Goal: Transaction & Acquisition: Download file/media

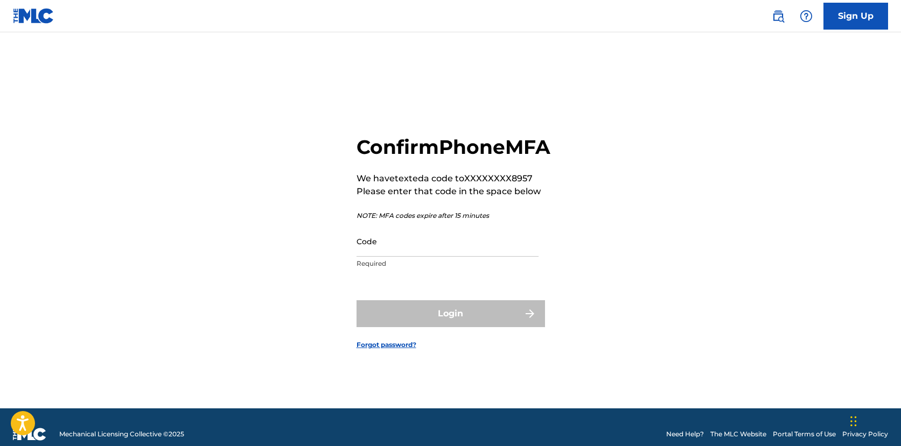
click at [428, 249] on input "Code" at bounding box center [448, 241] width 182 height 31
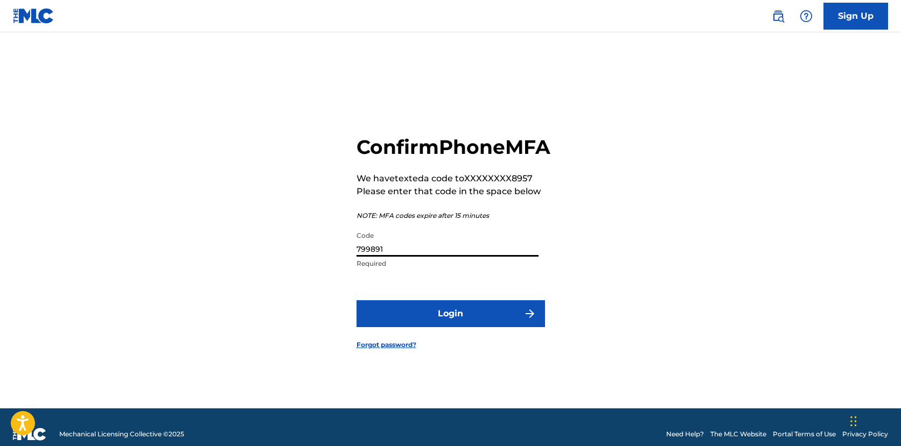
type input "799891"
click at [357, 300] on button "Login" at bounding box center [451, 313] width 188 height 27
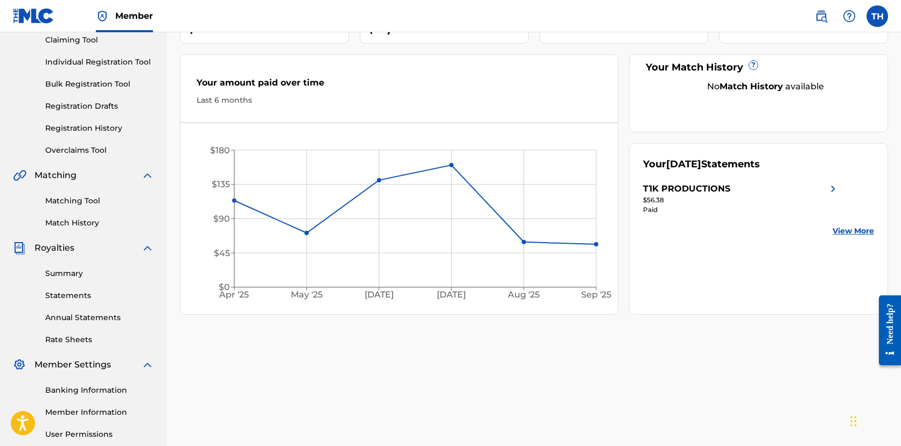
scroll to position [120, 0]
click at [81, 297] on link "Statements" at bounding box center [99, 294] width 109 height 11
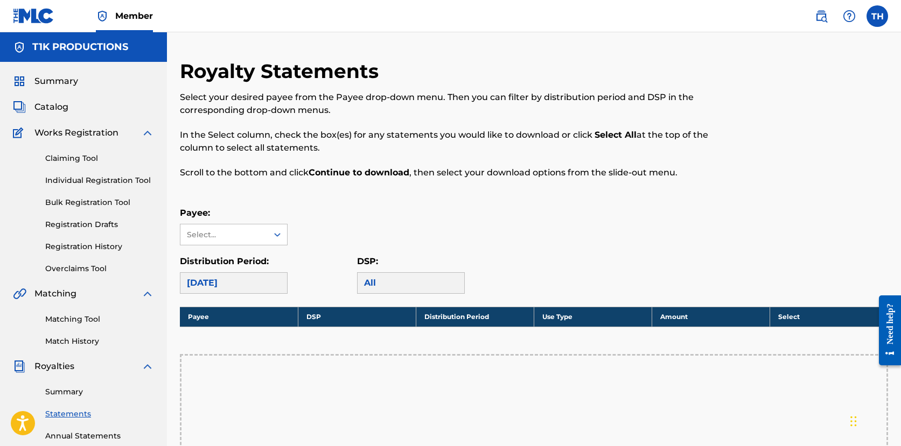
scroll to position [120, 0]
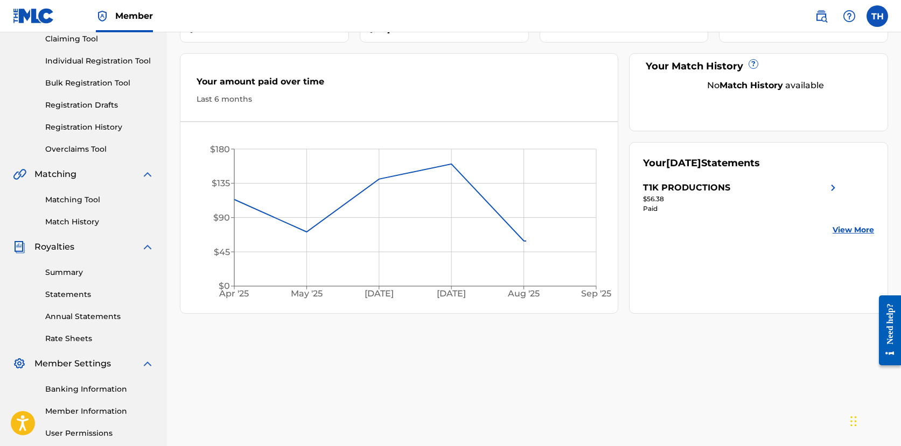
click at [65, 316] on link "Annual Statements" at bounding box center [99, 316] width 109 height 11
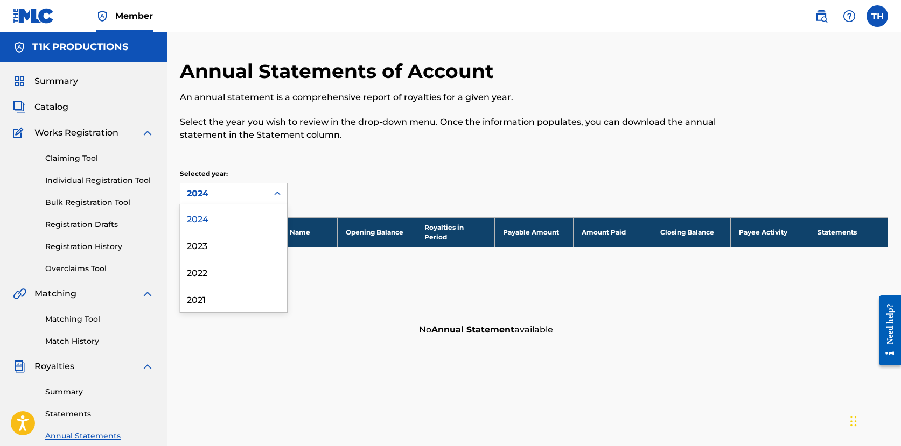
click at [274, 192] on icon at bounding box center [277, 193] width 11 height 11
click at [399, 76] on h2 "Annual Statements of Account" at bounding box center [339, 71] width 319 height 24
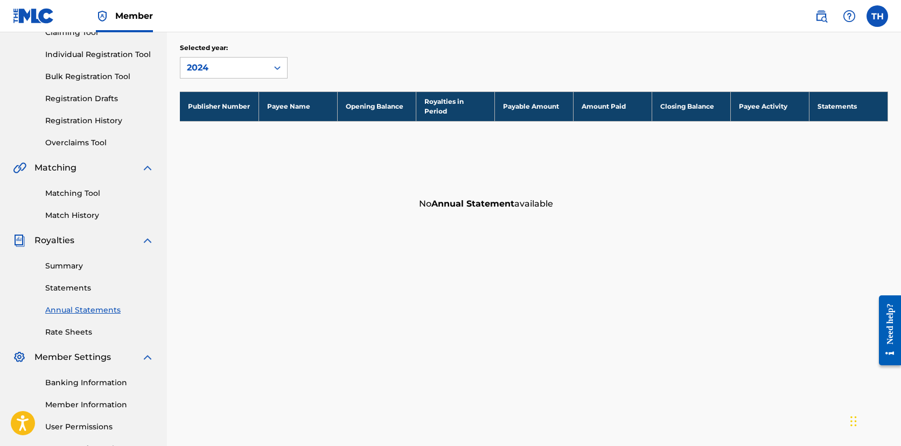
scroll to position [120, 0]
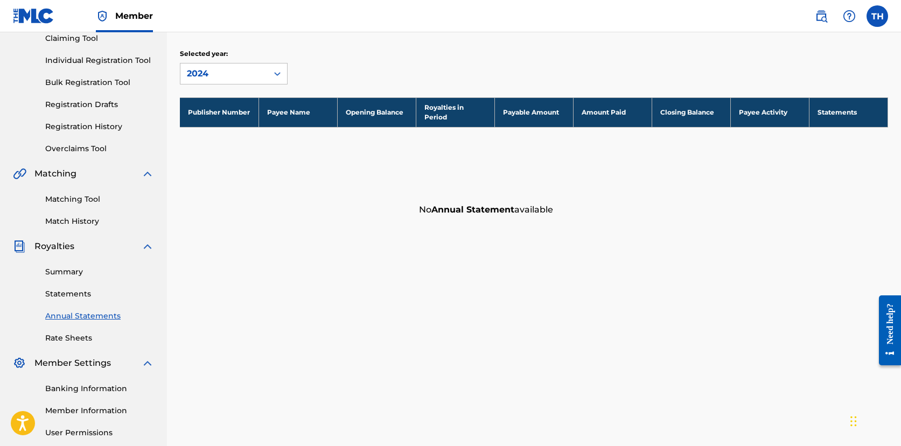
click at [67, 291] on link "Statements" at bounding box center [99, 294] width 109 height 11
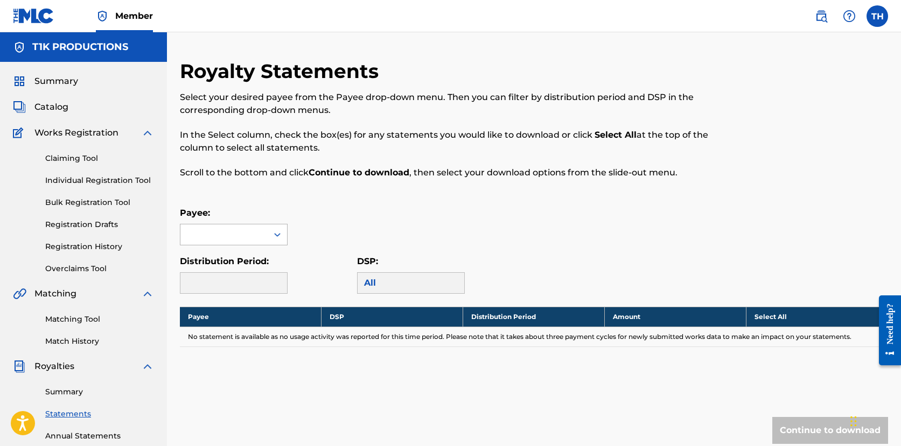
click at [269, 230] on div at bounding box center [277, 234] width 19 height 19
click at [257, 257] on div "T1K PRODUCTIONS" at bounding box center [233, 259] width 107 height 27
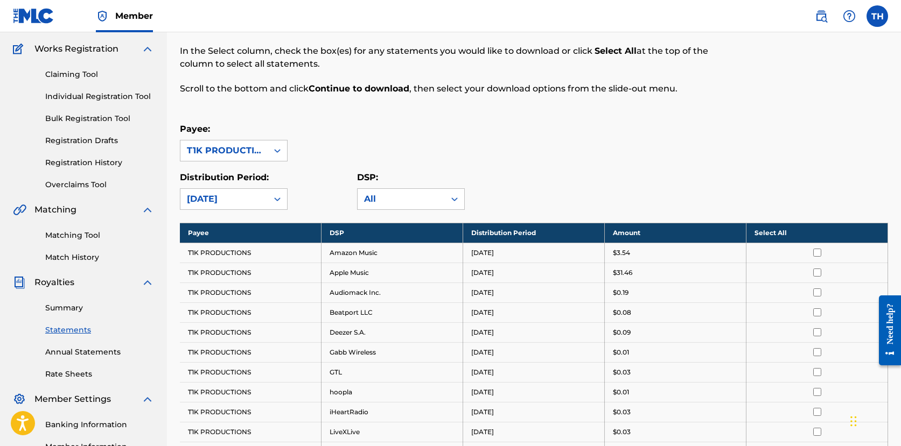
scroll to position [53, 0]
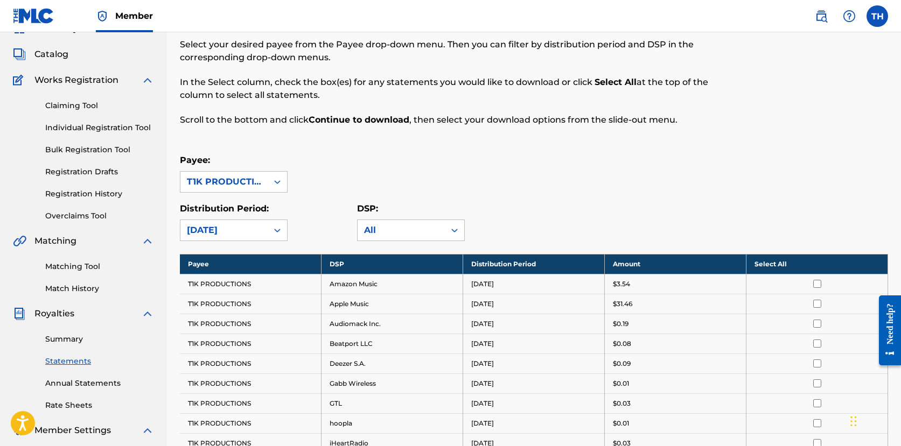
click at [775, 263] on th "Select All" at bounding box center [817, 264] width 142 height 20
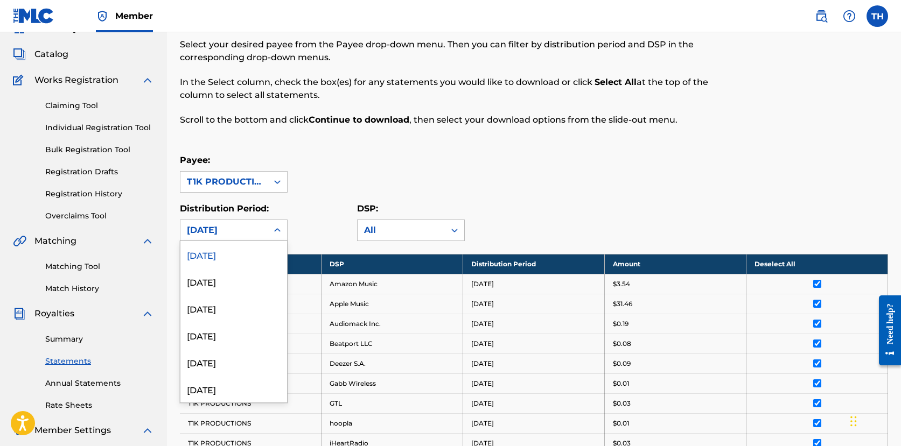
click at [230, 226] on div "[DATE]" at bounding box center [224, 230] width 74 height 13
click at [228, 325] on div "[DATE]" at bounding box center [233, 316] width 107 height 27
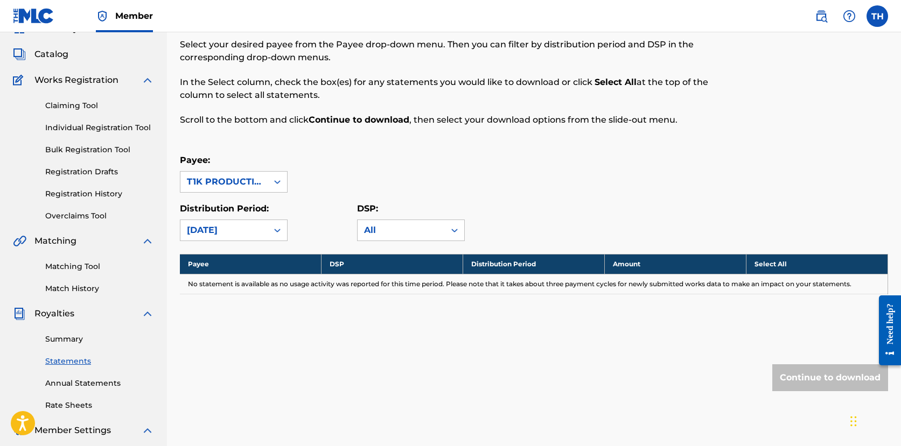
click at [248, 229] on div "[DATE]" at bounding box center [224, 230] width 74 height 13
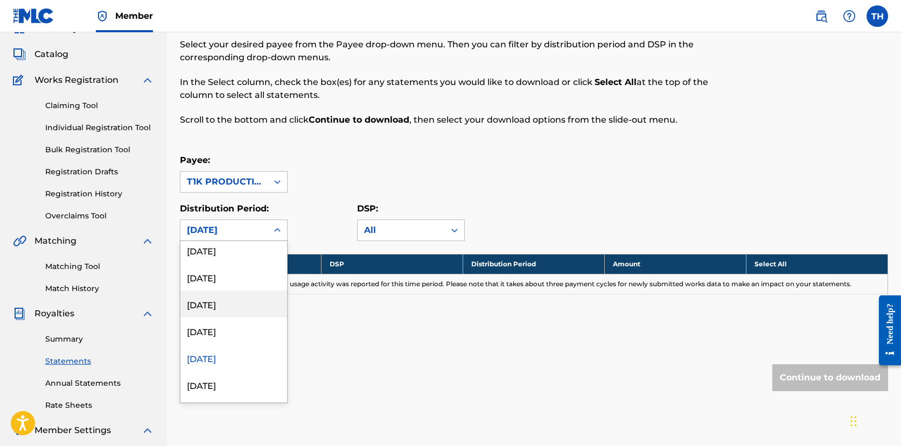
scroll to position [138, 0]
click at [221, 327] on div "[DATE]" at bounding box center [233, 332] width 107 height 27
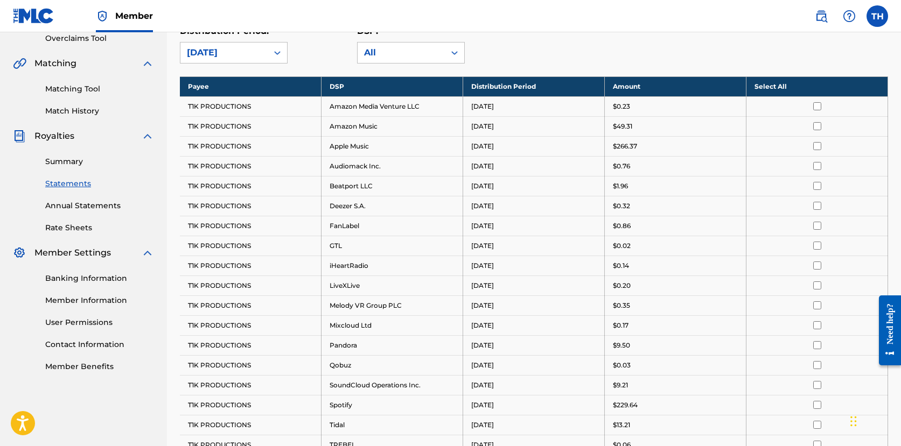
scroll to position [179, 0]
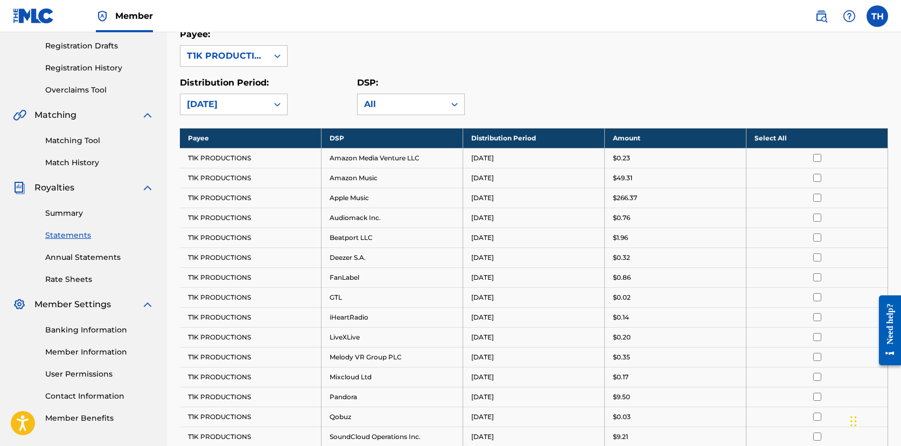
click at [777, 143] on th "Select All" at bounding box center [817, 138] width 142 height 20
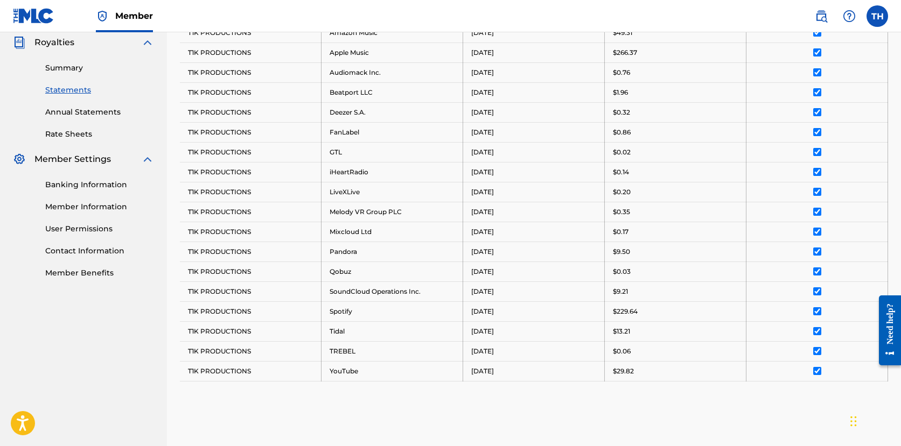
scroll to position [451, 0]
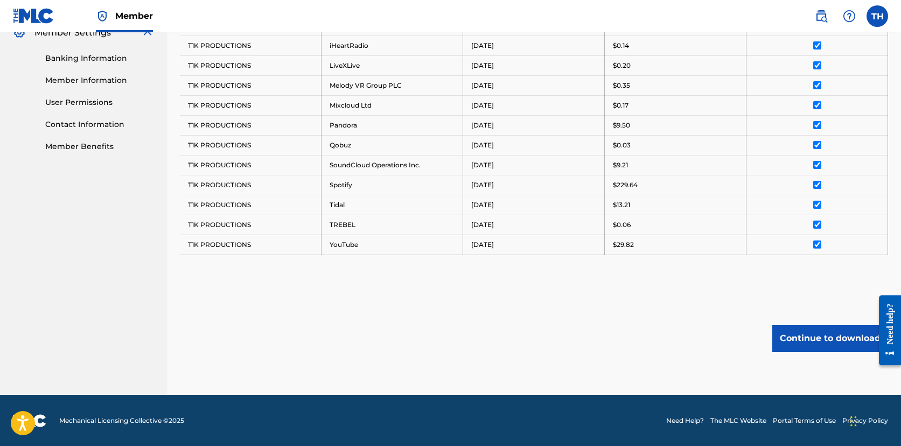
click at [804, 341] on button "Continue to download" at bounding box center [830, 338] width 116 height 27
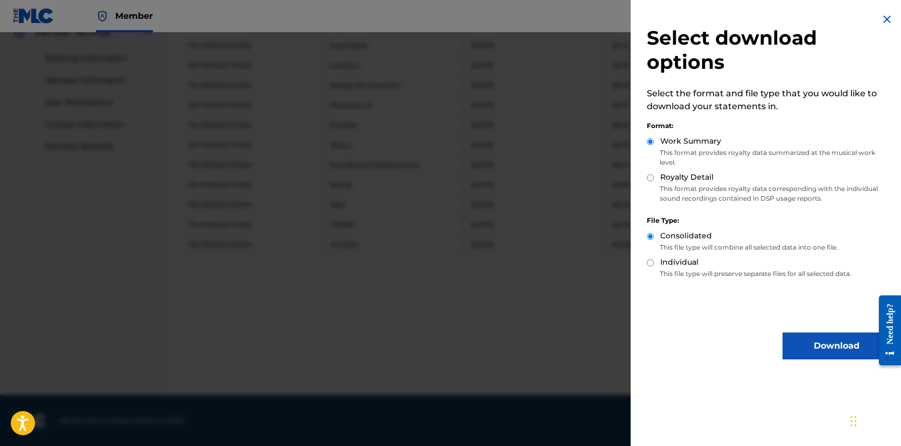
click at [647, 179] on input "Royalty Detail" at bounding box center [650, 177] width 7 height 7
radio input "true"
click at [834, 354] on button "Download" at bounding box center [836, 346] width 108 height 27
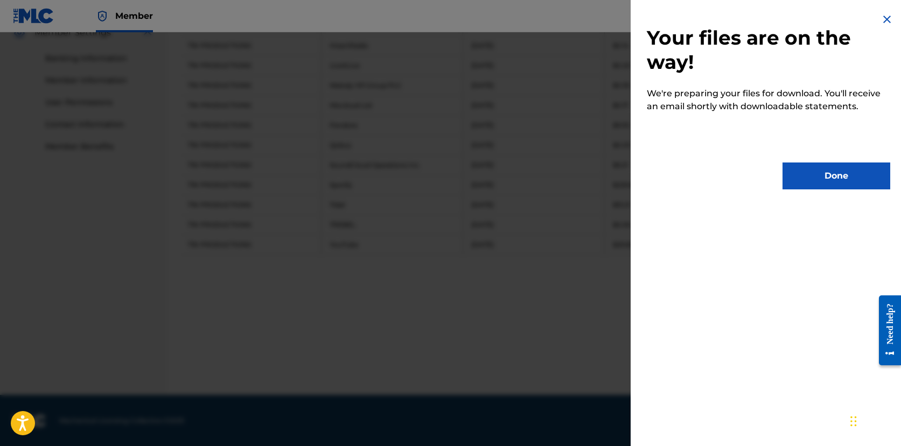
click at [795, 172] on button "Done" at bounding box center [836, 176] width 108 height 27
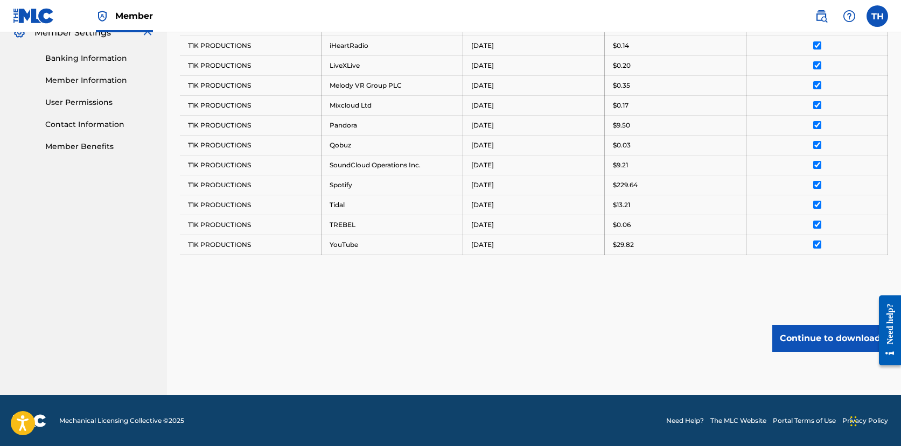
click at [839, 345] on button "Continue to download" at bounding box center [830, 338] width 116 height 27
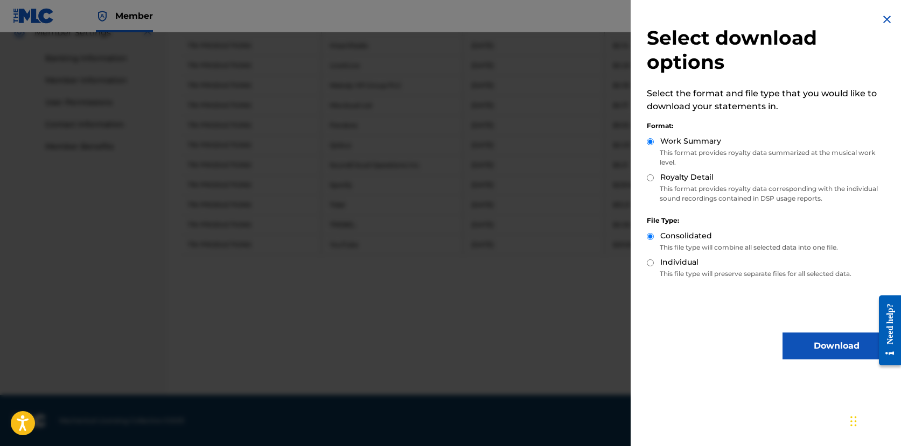
click at [802, 343] on button "Download" at bounding box center [836, 346] width 108 height 27
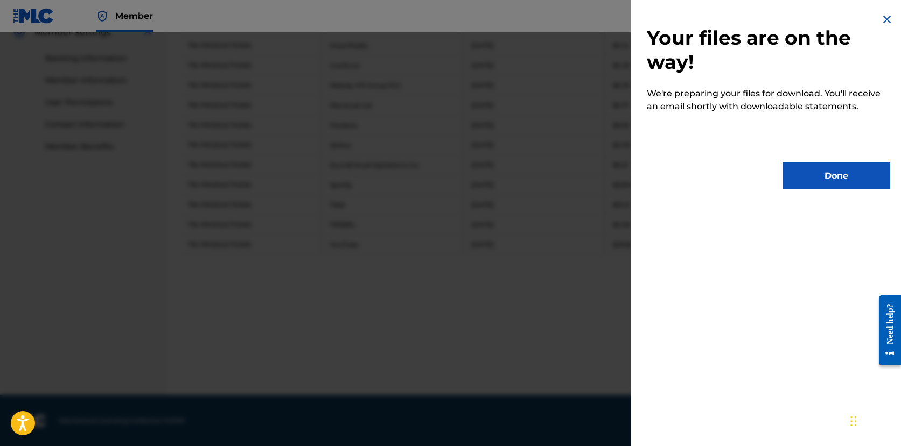
click at [818, 174] on button "Done" at bounding box center [836, 176] width 108 height 27
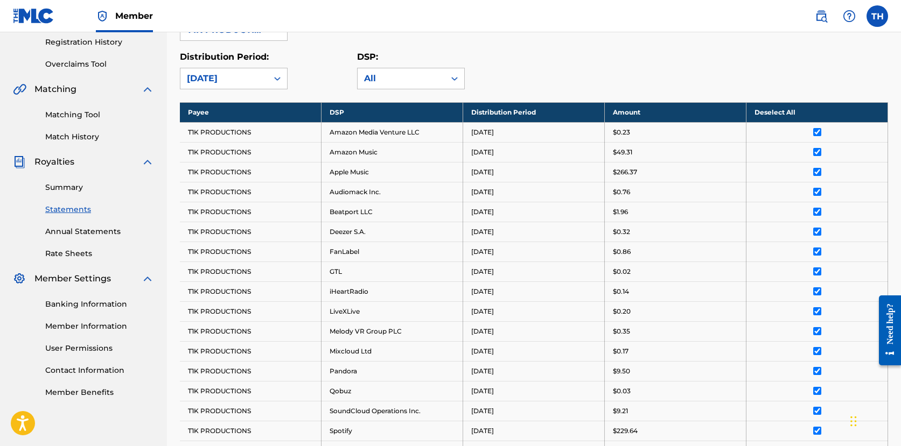
scroll to position [0, 0]
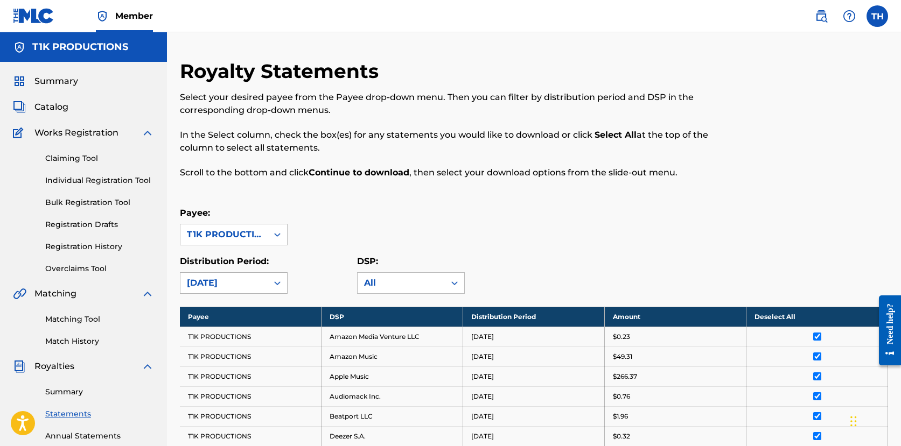
click at [259, 279] on div "[DATE]" at bounding box center [224, 283] width 74 height 13
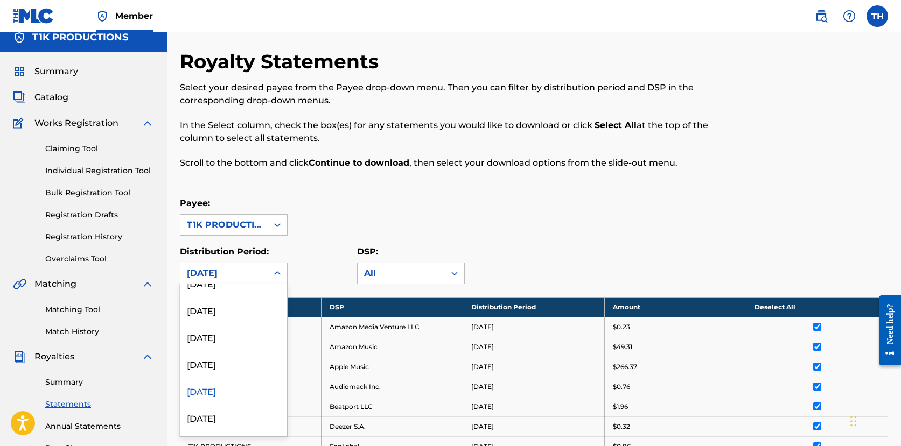
scroll to position [129, 0]
click at [216, 359] on div "[DATE]" at bounding box center [233, 357] width 107 height 27
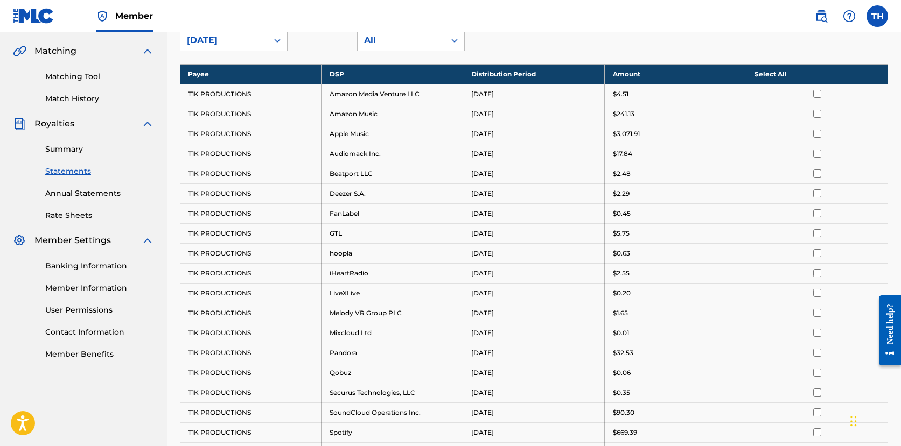
scroll to position [269, 0]
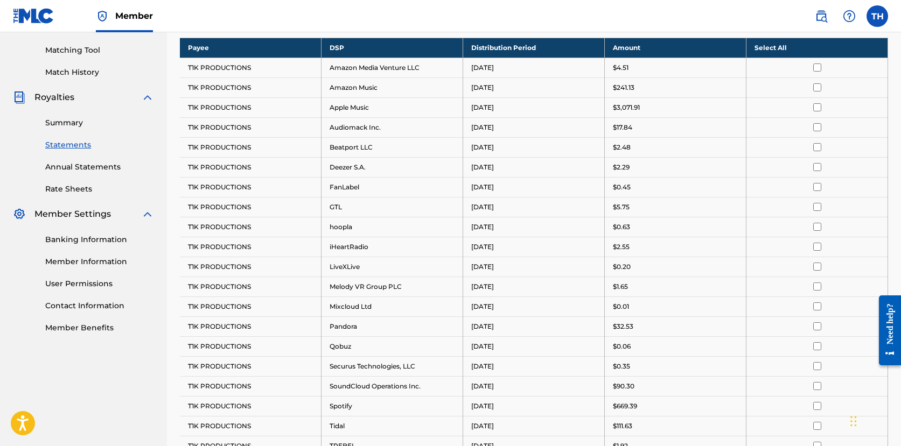
click at [780, 47] on th "Select All" at bounding box center [817, 48] width 142 height 20
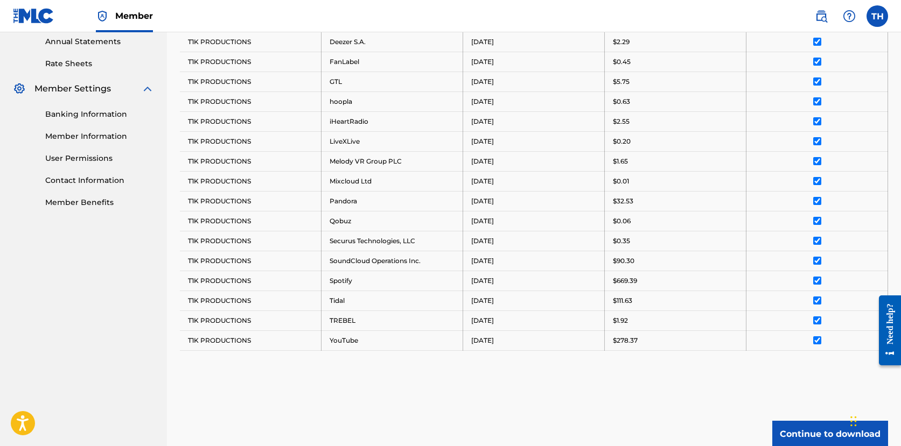
scroll to position [404, 0]
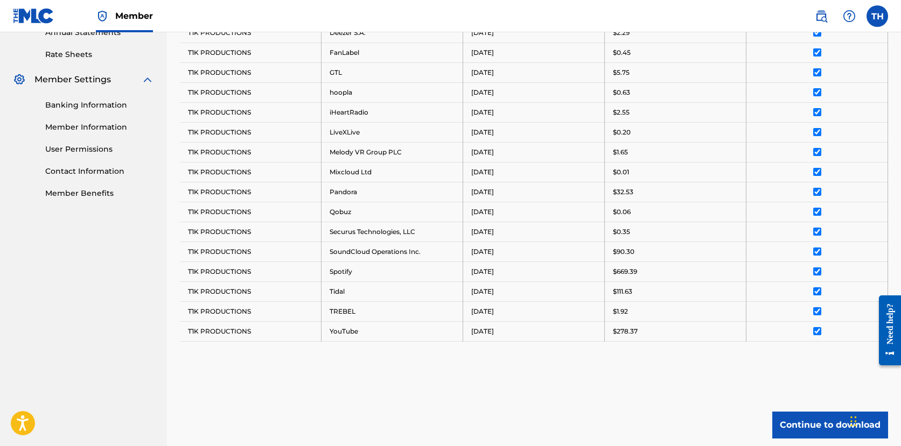
click at [803, 411] on div "Royalty Statements Select your desired payee from the Payee drop-down menu. The…" at bounding box center [534, 68] width 708 height 827
click at [802, 423] on button "Continue to download" at bounding box center [830, 425] width 116 height 27
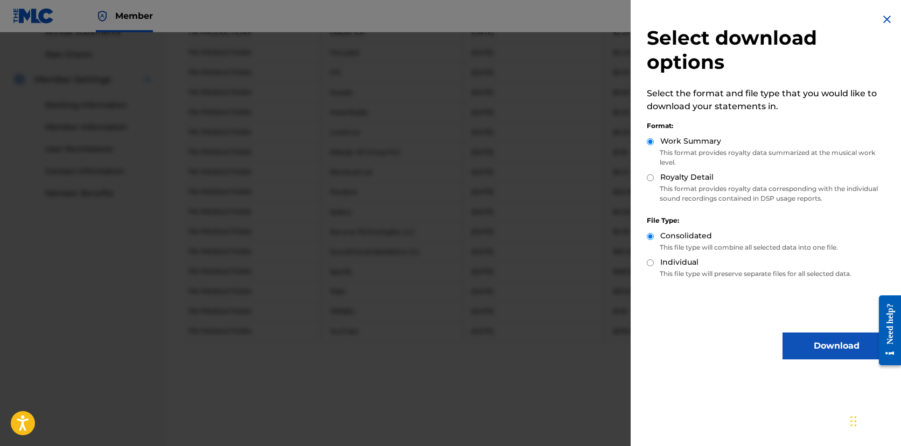
click at [796, 340] on button "Download" at bounding box center [836, 346] width 108 height 27
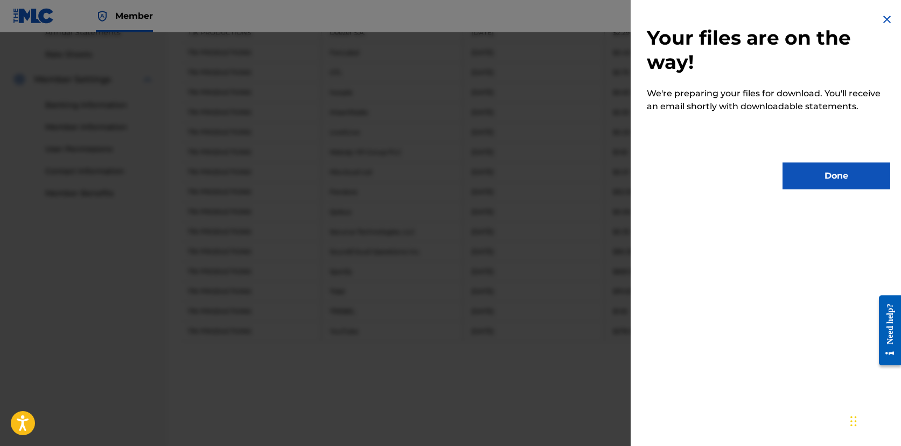
click at [823, 184] on button "Done" at bounding box center [836, 176] width 108 height 27
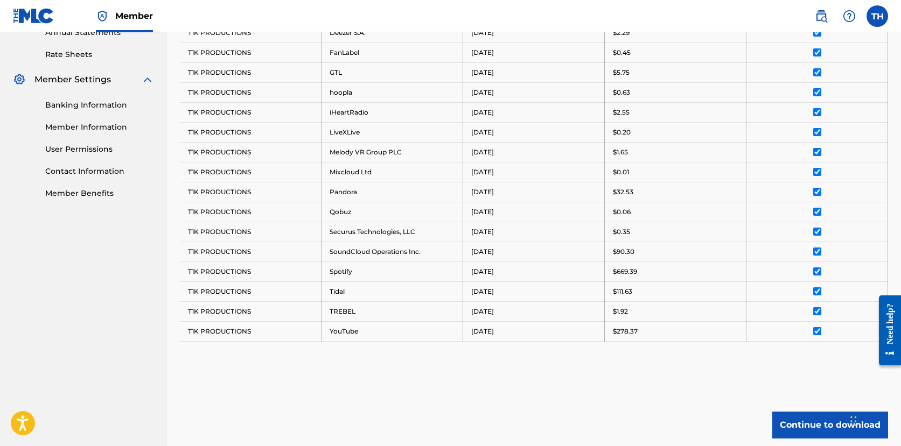
click at [787, 420] on button "Continue to download" at bounding box center [830, 425] width 116 height 27
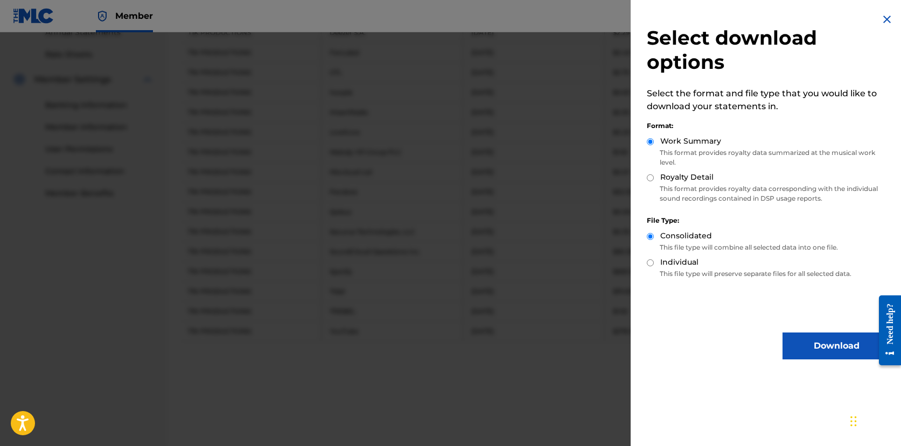
click at [649, 177] on input "Royalty Detail" at bounding box center [650, 177] width 7 height 7
radio input "true"
click at [807, 346] on button "Download" at bounding box center [836, 346] width 108 height 27
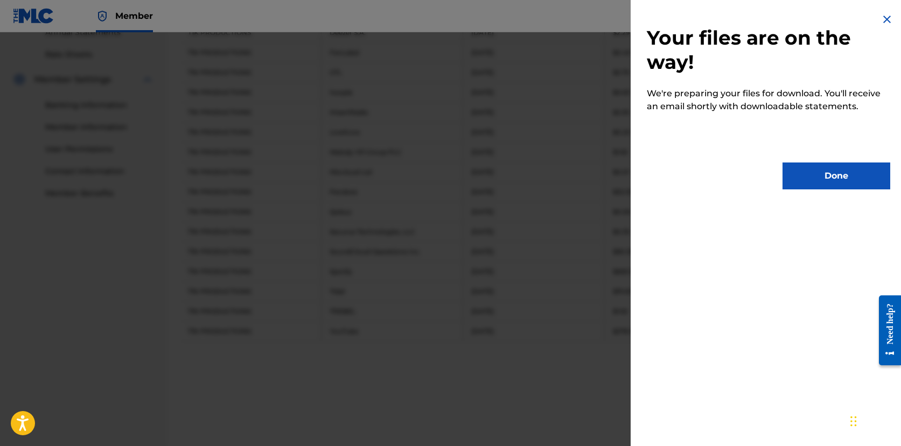
click at [819, 174] on button "Done" at bounding box center [836, 176] width 108 height 27
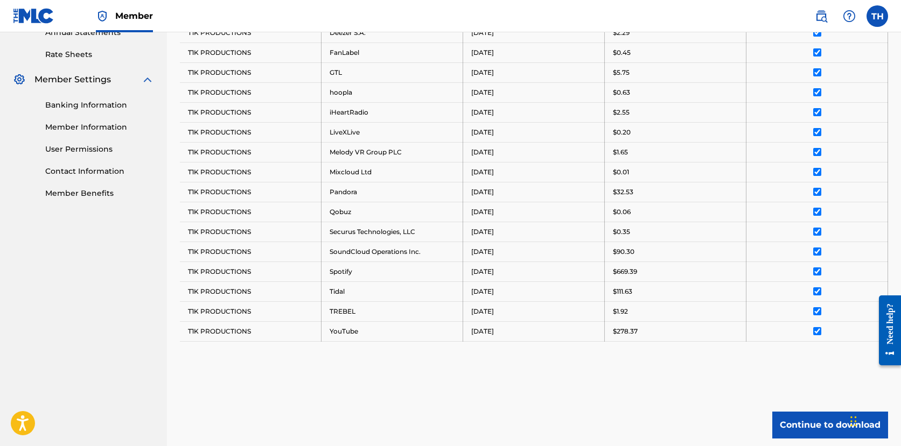
scroll to position [88, 0]
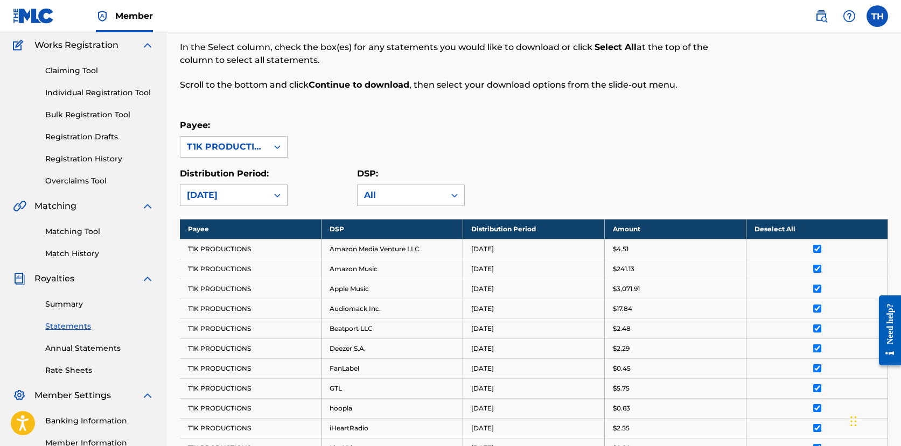
click at [235, 200] on div "[DATE]" at bounding box center [224, 195] width 74 height 13
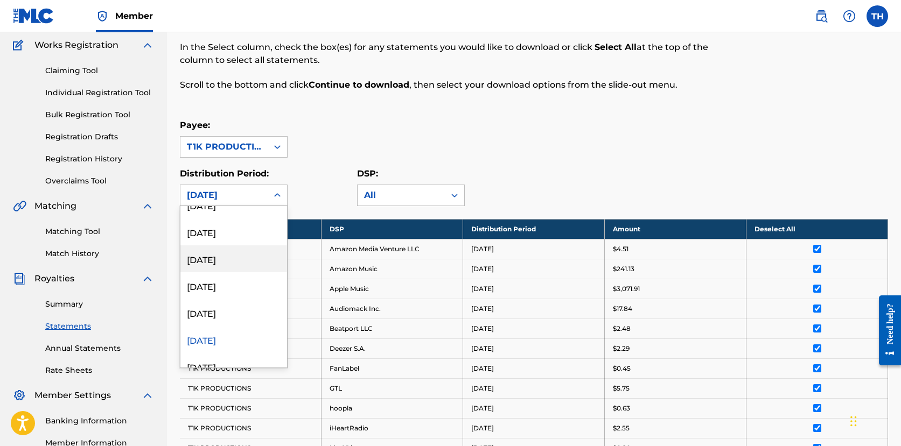
scroll to position [90, 0]
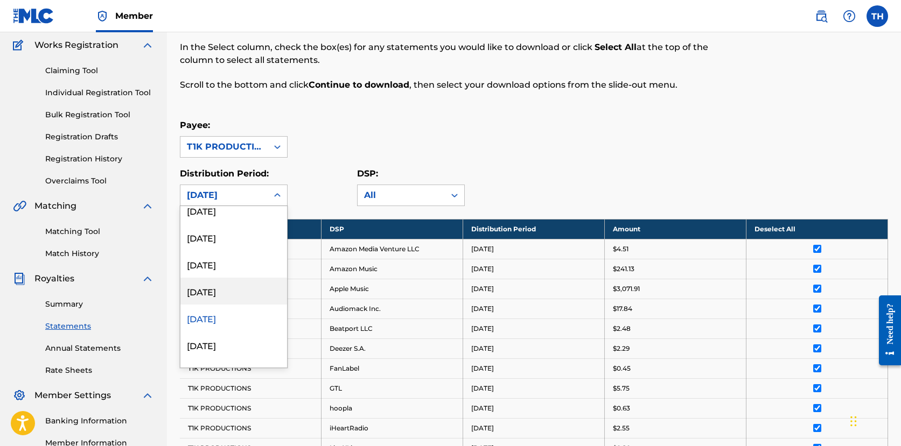
click at [222, 298] on div "[DATE]" at bounding box center [233, 291] width 107 height 27
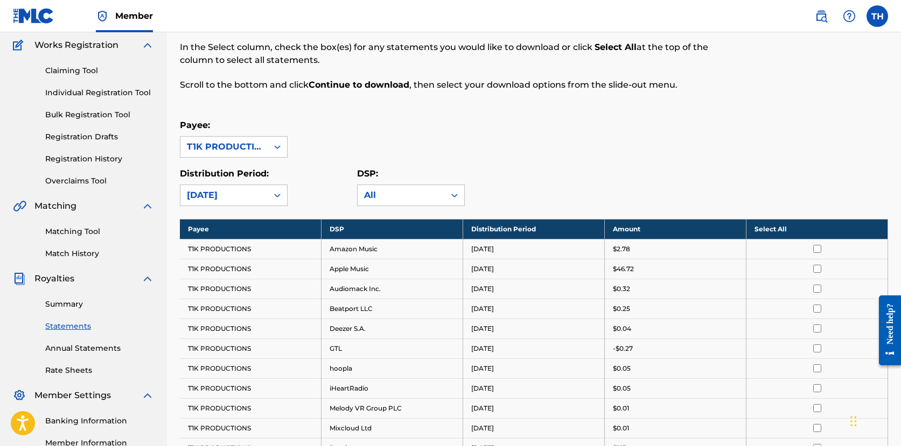
click at [783, 229] on th "Select All" at bounding box center [817, 229] width 142 height 20
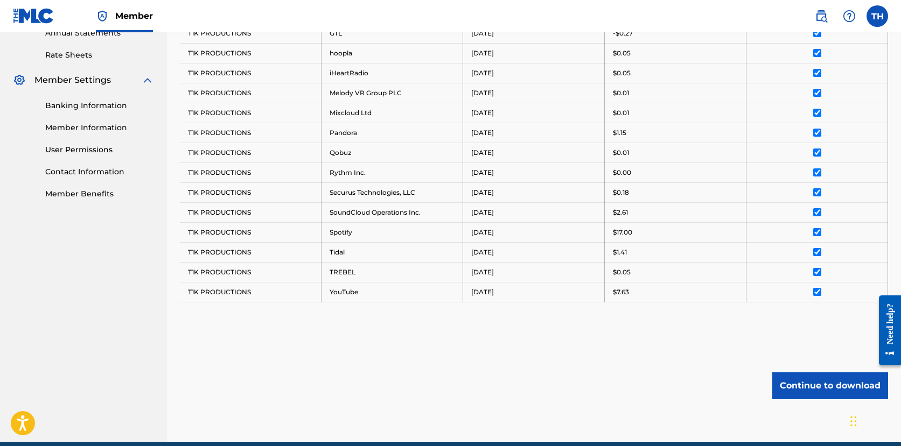
scroll to position [406, 0]
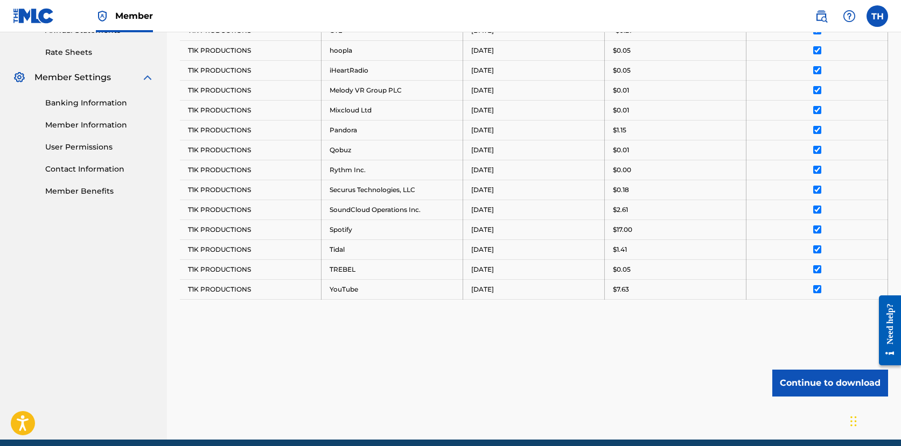
click at [820, 390] on button "Continue to download" at bounding box center [830, 383] width 116 height 27
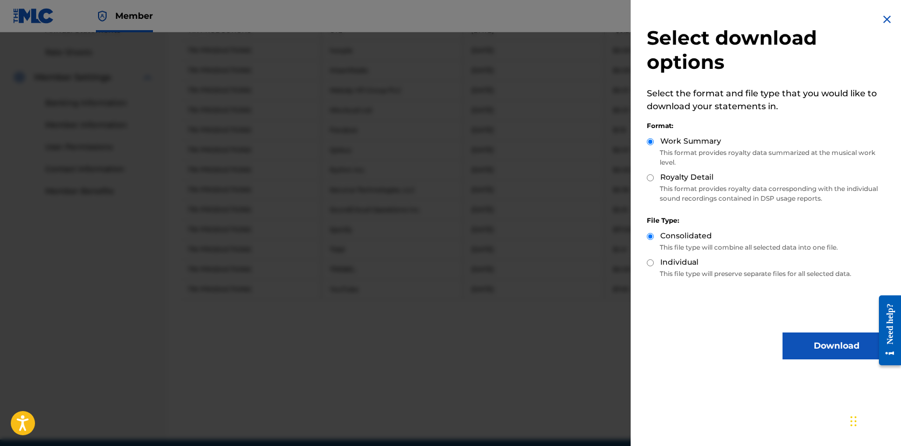
click at [809, 345] on button "Download" at bounding box center [836, 346] width 108 height 27
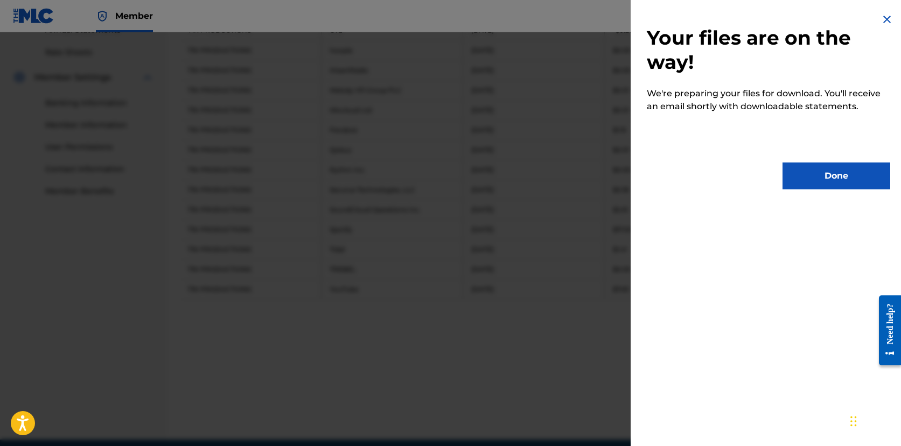
click at [812, 185] on button "Done" at bounding box center [836, 176] width 108 height 27
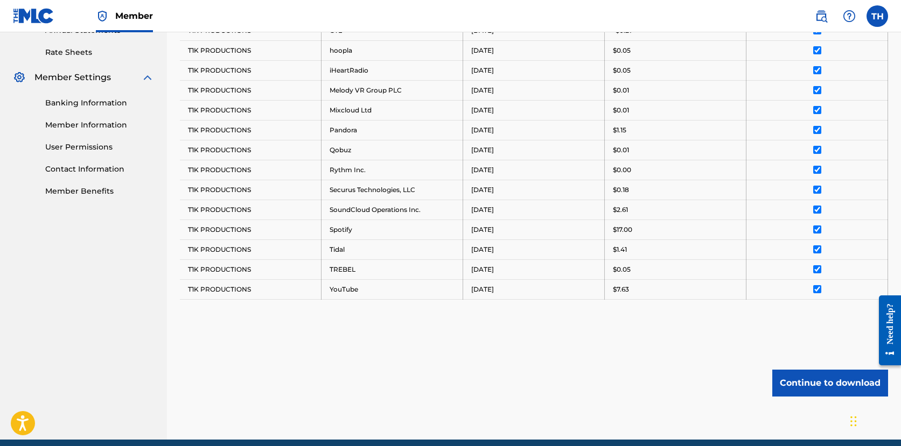
click at [807, 375] on button "Continue to download" at bounding box center [830, 383] width 116 height 27
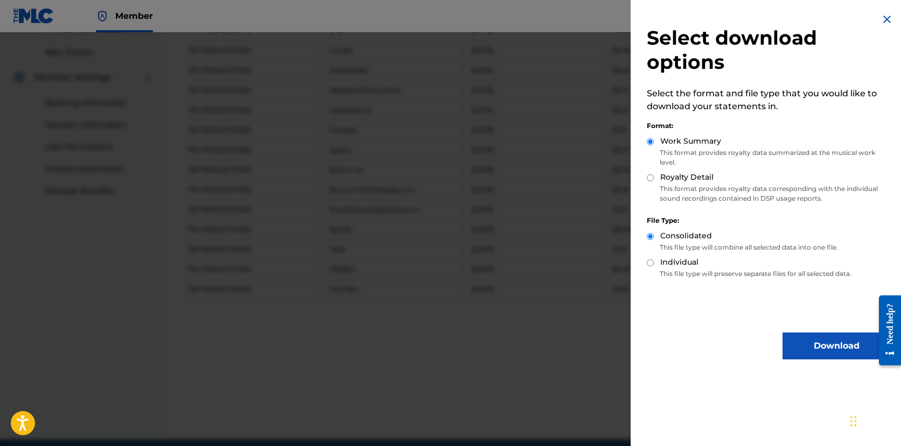
click at [667, 176] on label "Royalty Detail" at bounding box center [686, 177] width 53 height 11
click at [654, 176] on input "Royalty Detail" at bounding box center [650, 177] width 7 height 7
radio input "true"
click at [815, 346] on button "Download" at bounding box center [836, 346] width 108 height 27
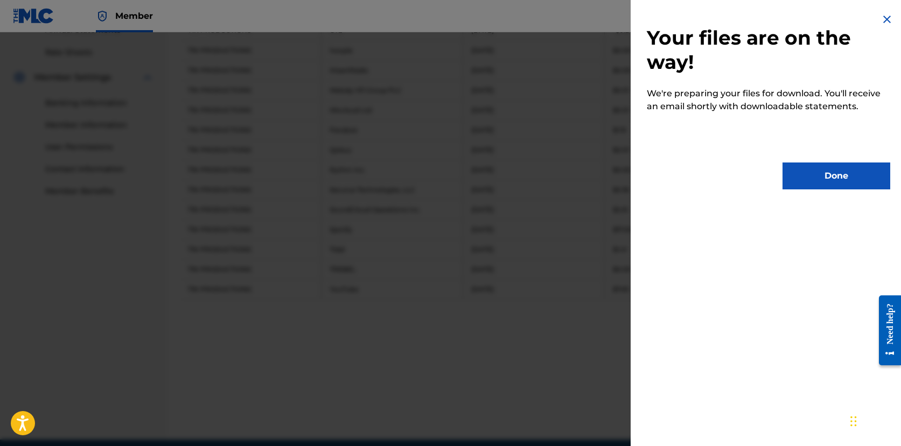
click at [802, 178] on button "Done" at bounding box center [836, 176] width 108 height 27
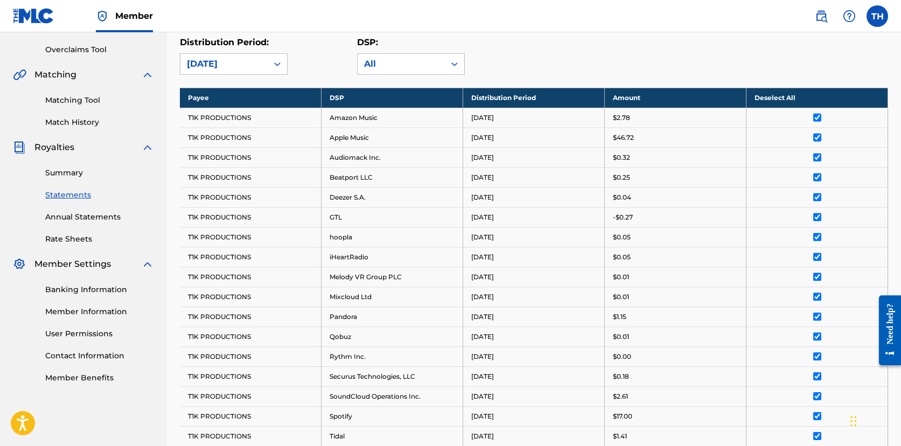
scroll to position [0, 0]
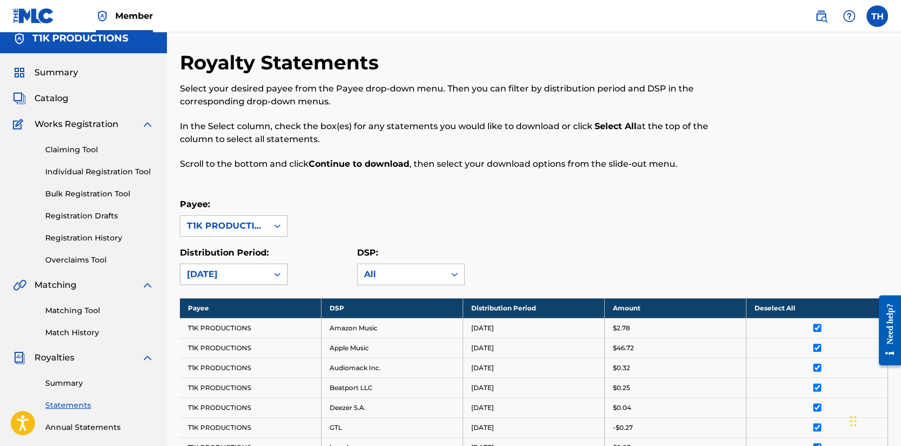
click at [257, 285] on div "[DATE]" at bounding box center [234, 275] width 108 height 22
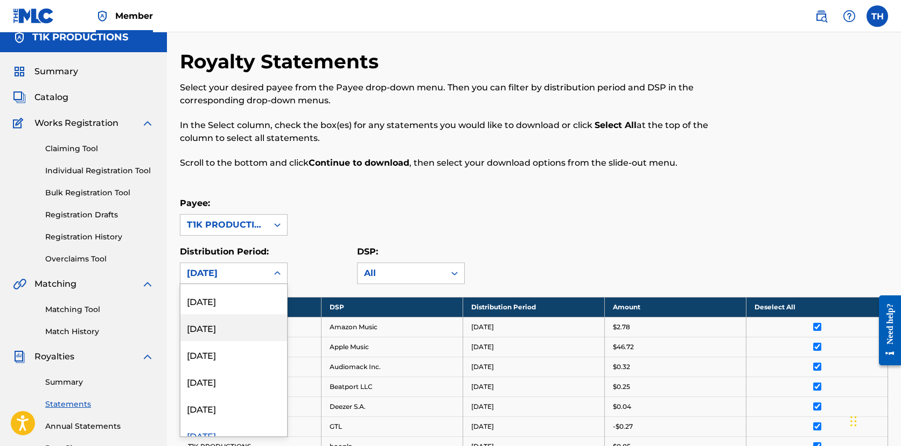
scroll to position [24, 0]
click at [213, 403] on div "[DATE]" at bounding box center [233, 408] width 107 height 27
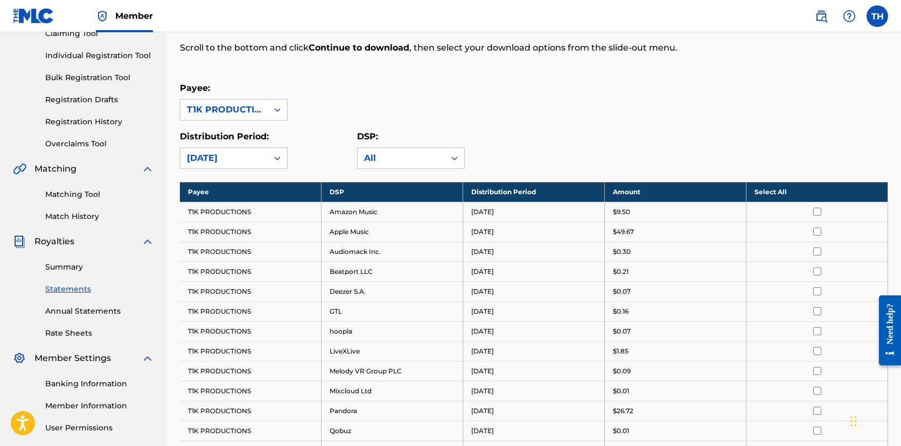
click at [779, 192] on th "Select All" at bounding box center [817, 192] width 142 height 20
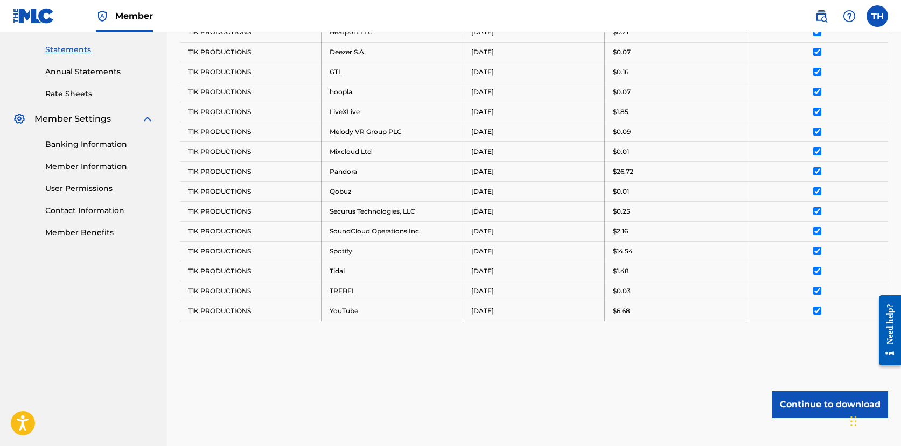
scroll to position [366, 0]
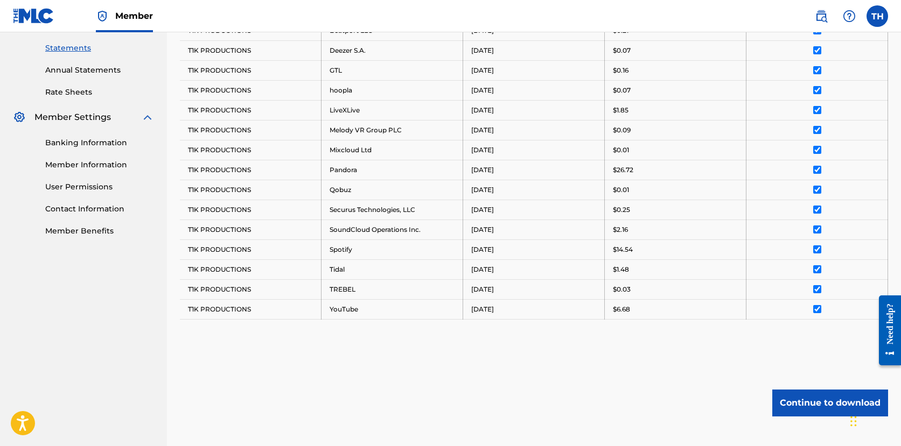
click at [805, 398] on button "Continue to download" at bounding box center [830, 403] width 116 height 27
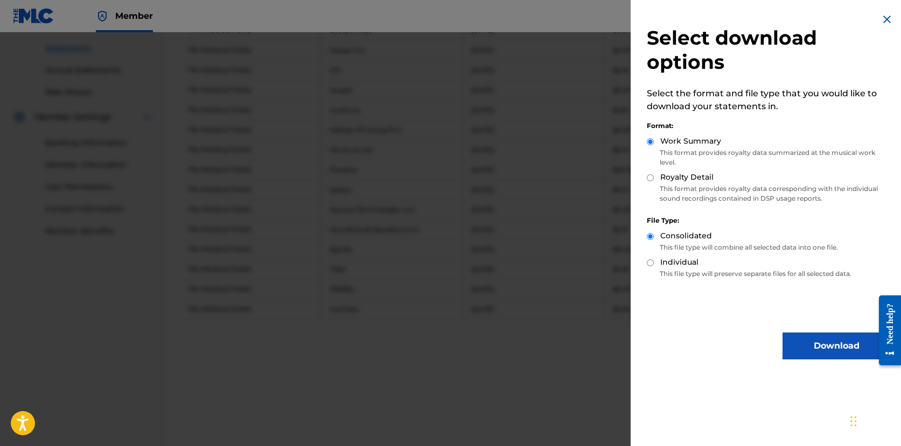
click at [829, 351] on button "Download" at bounding box center [836, 346] width 108 height 27
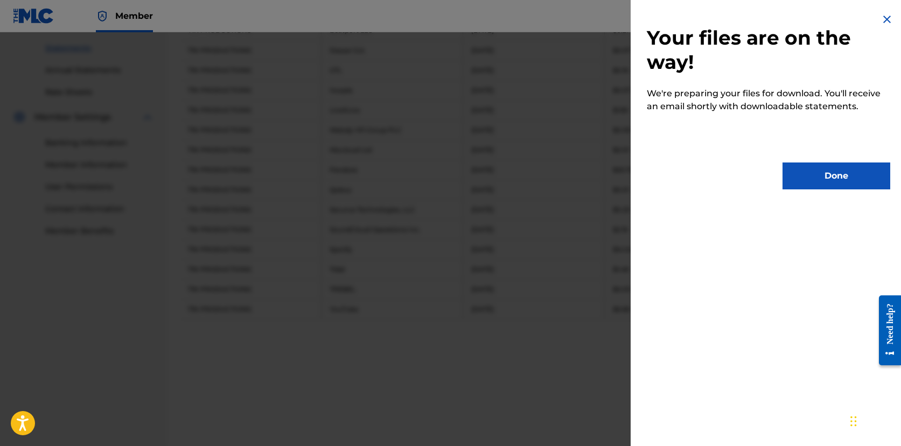
click at [798, 176] on button "Done" at bounding box center [836, 176] width 108 height 27
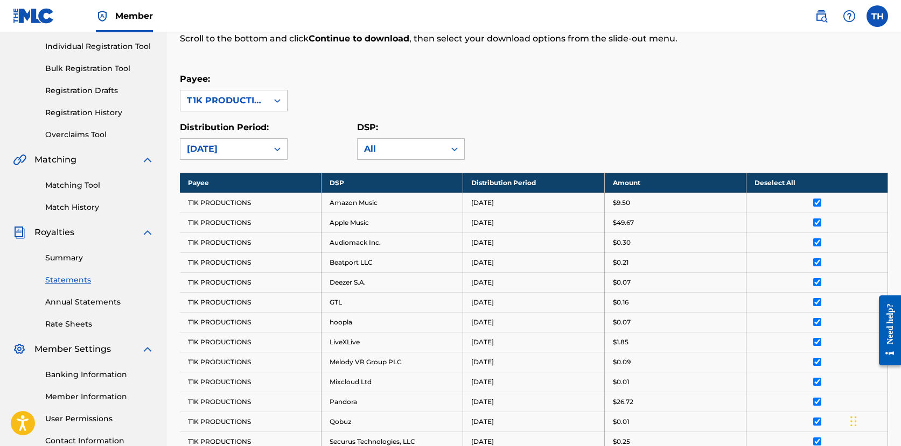
scroll to position [93, 0]
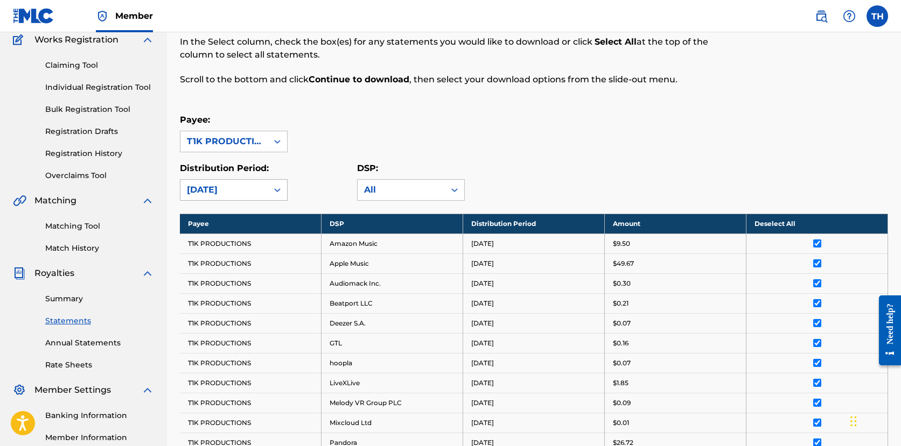
click at [249, 195] on div "[DATE]" at bounding box center [224, 190] width 74 height 13
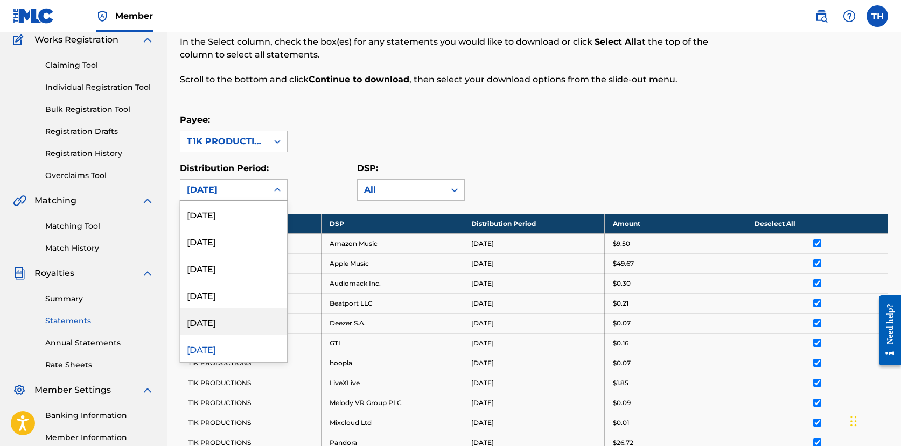
click at [212, 316] on div "[DATE]" at bounding box center [233, 322] width 107 height 27
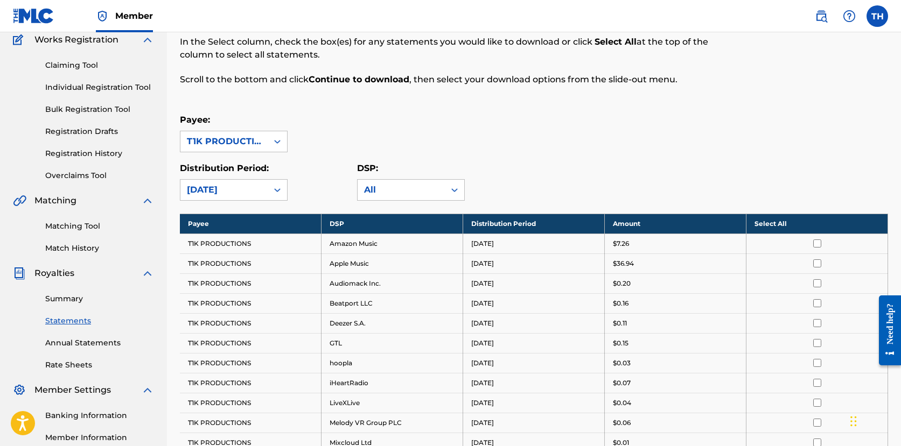
click at [762, 223] on th "Select All" at bounding box center [817, 224] width 142 height 20
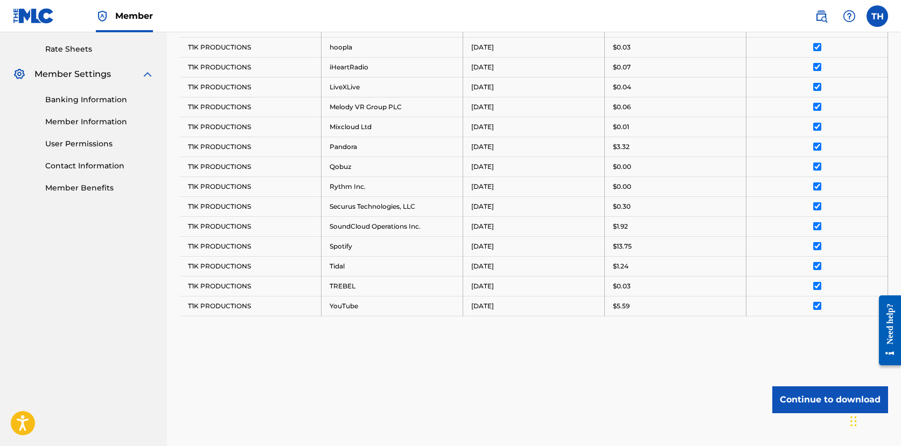
scroll to position [420, 0]
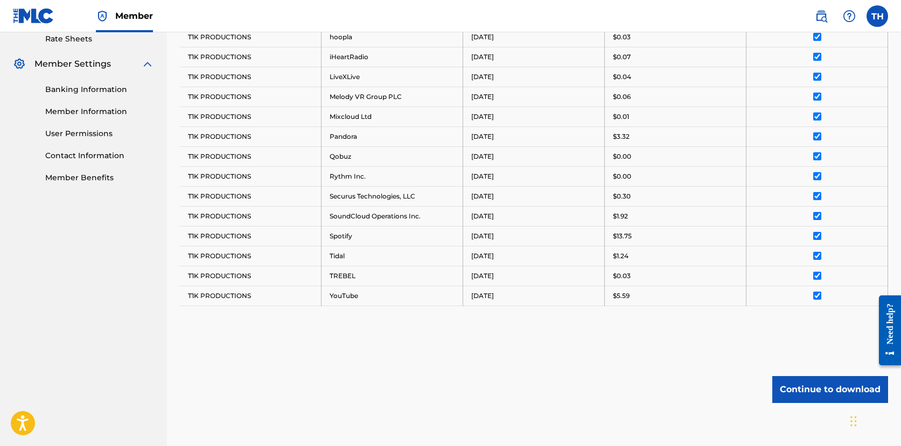
click at [801, 400] on button "Continue to download" at bounding box center [830, 389] width 116 height 27
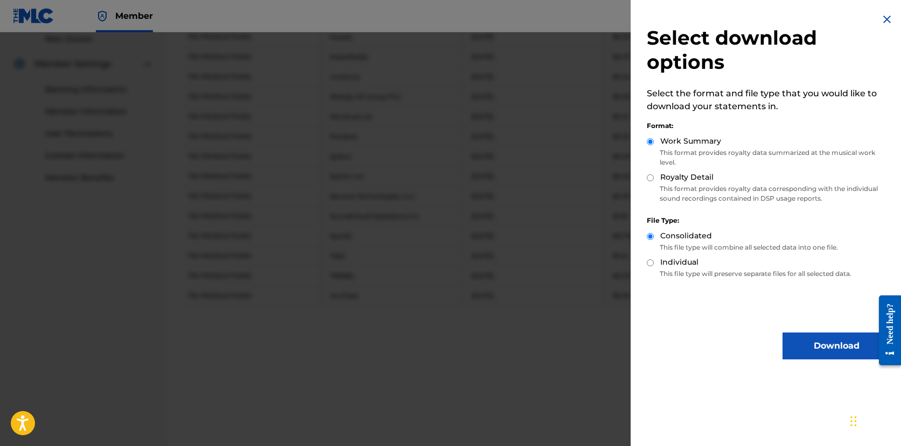
click at [804, 346] on button "Download" at bounding box center [836, 346] width 108 height 27
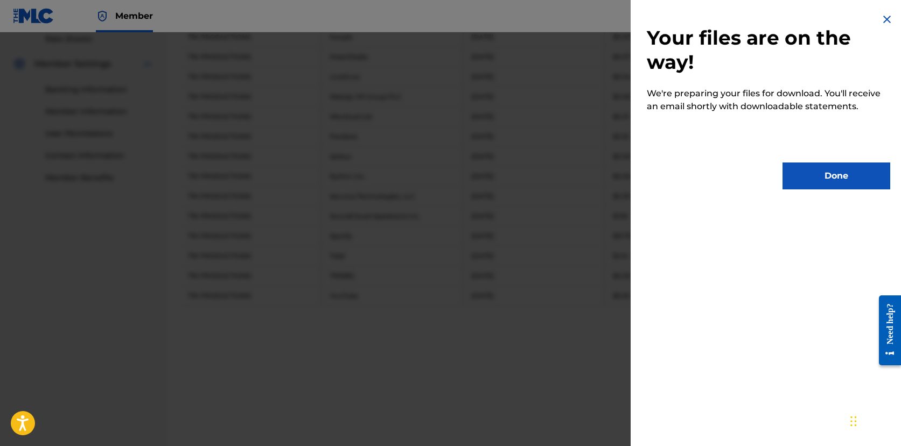
click at [801, 181] on button "Done" at bounding box center [836, 176] width 108 height 27
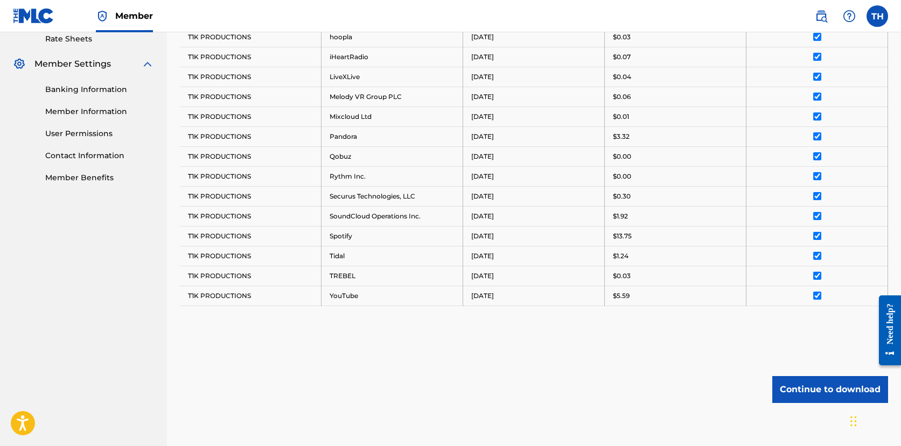
scroll to position [0, 0]
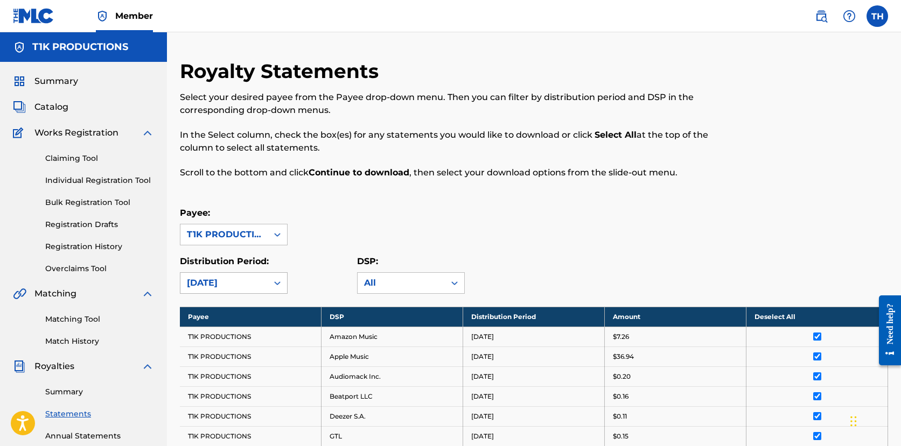
click at [249, 284] on div "[DATE]" at bounding box center [223, 283] width 87 height 20
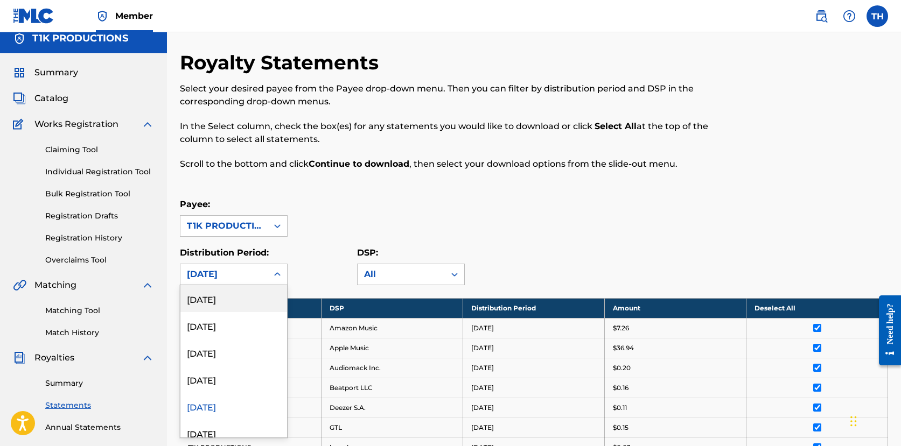
scroll to position [10, 0]
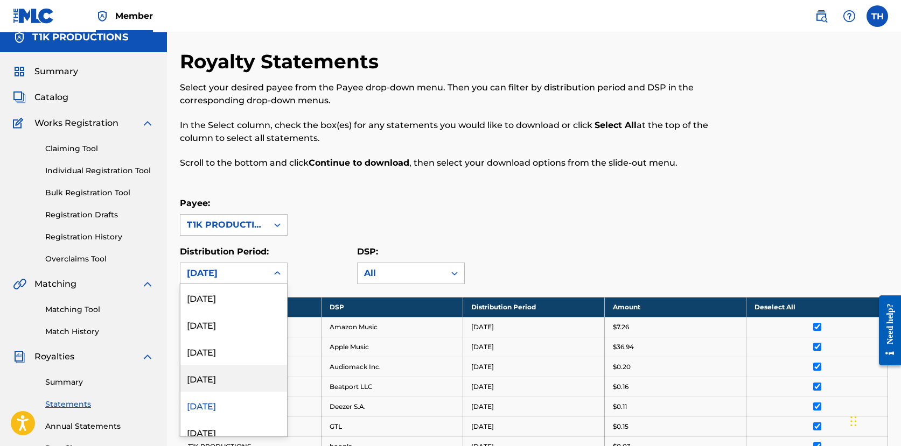
click at [209, 376] on div "[DATE]" at bounding box center [233, 378] width 107 height 27
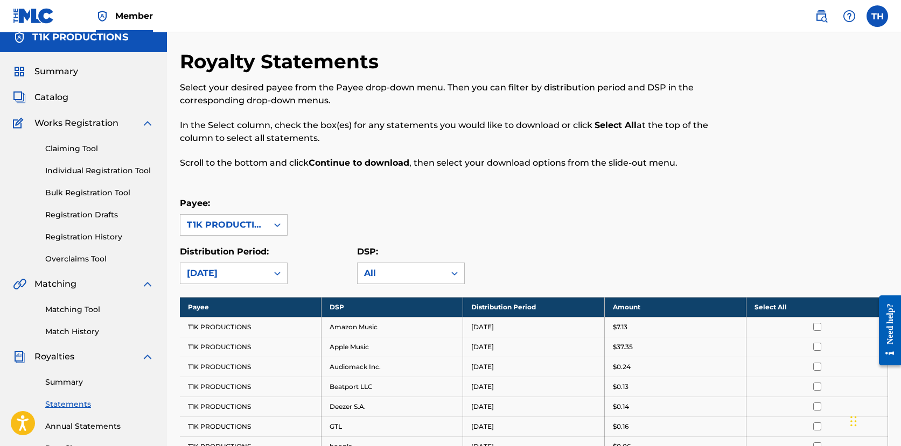
click at [763, 304] on th "Select All" at bounding box center [817, 307] width 142 height 20
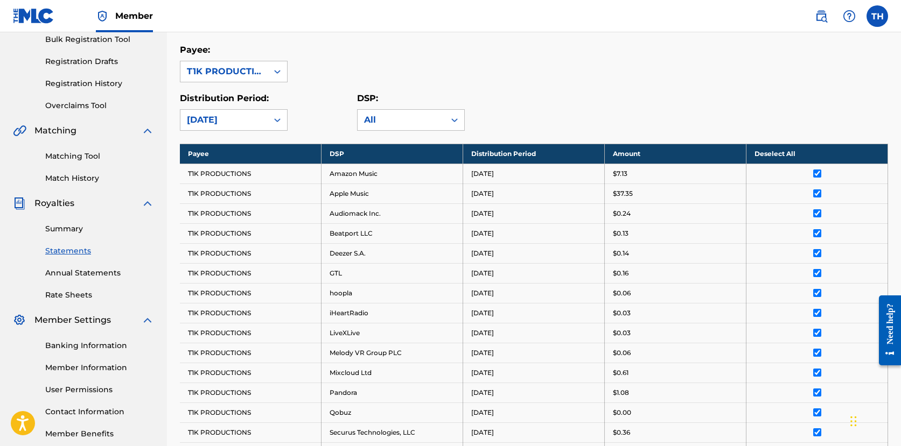
scroll to position [356, 0]
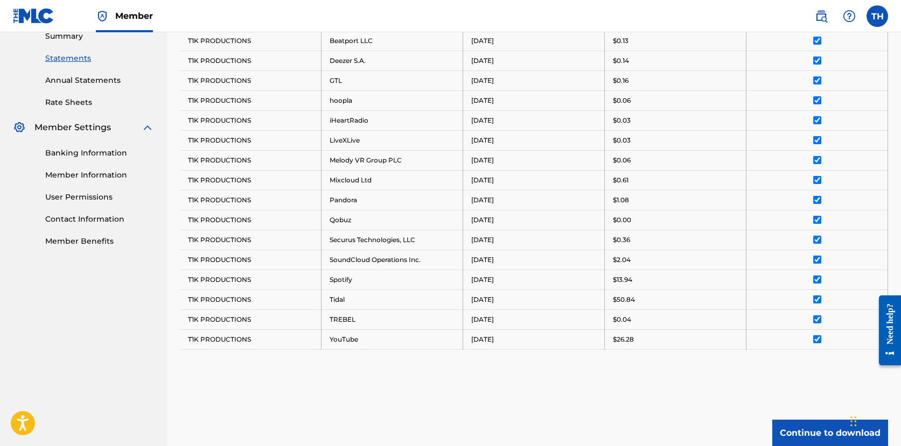
click at [812, 436] on button "Continue to download" at bounding box center [830, 433] width 116 height 27
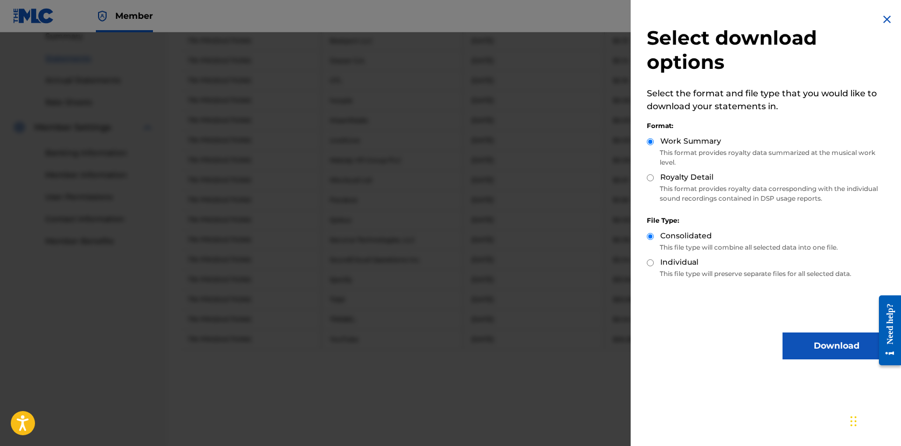
click at [812, 346] on button "Download" at bounding box center [836, 346] width 108 height 27
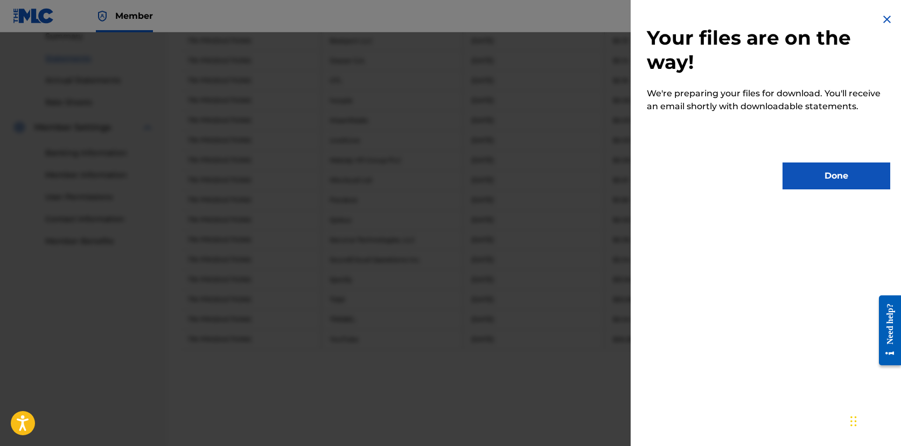
click at [822, 176] on button "Done" at bounding box center [836, 176] width 108 height 27
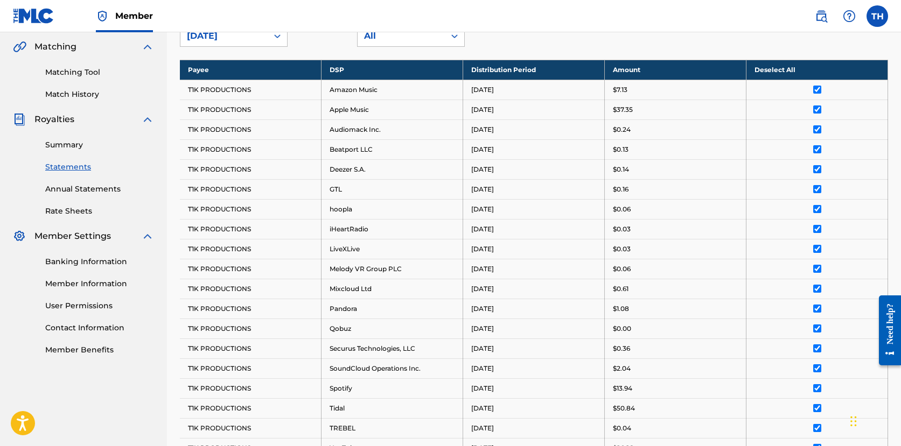
scroll to position [18, 0]
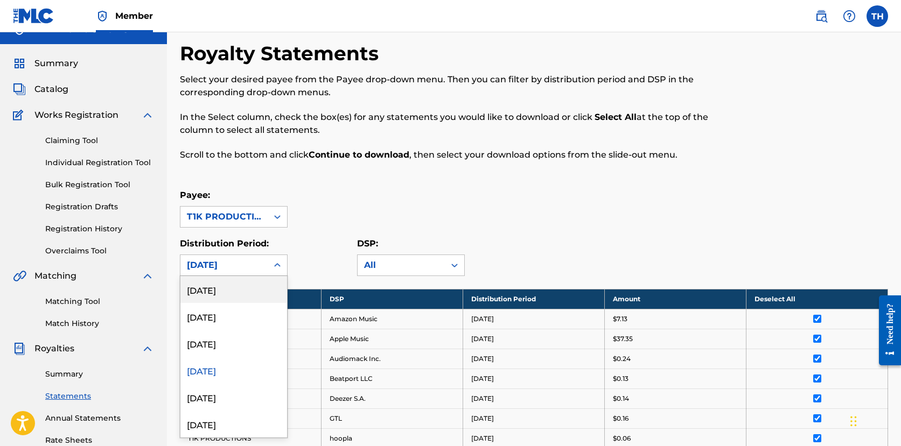
click at [250, 262] on div "[DATE]" at bounding box center [224, 265] width 74 height 13
click at [221, 352] on div "[DATE]" at bounding box center [233, 343] width 107 height 27
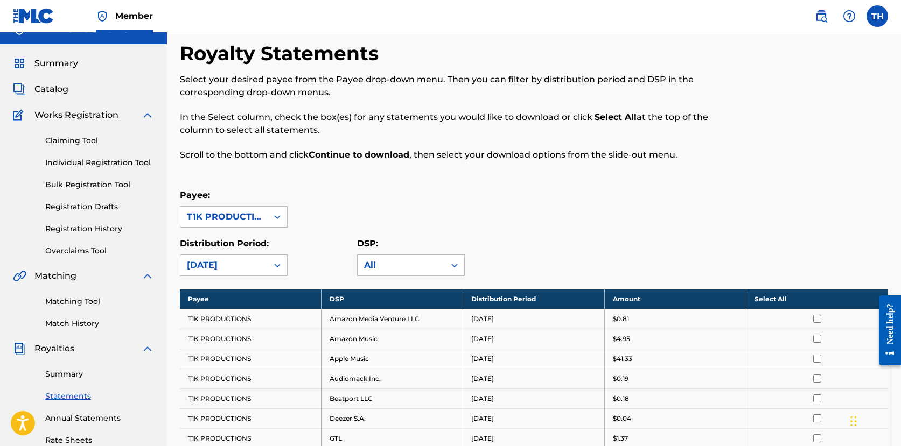
click at [833, 302] on th "Select All" at bounding box center [817, 299] width 142 height 20
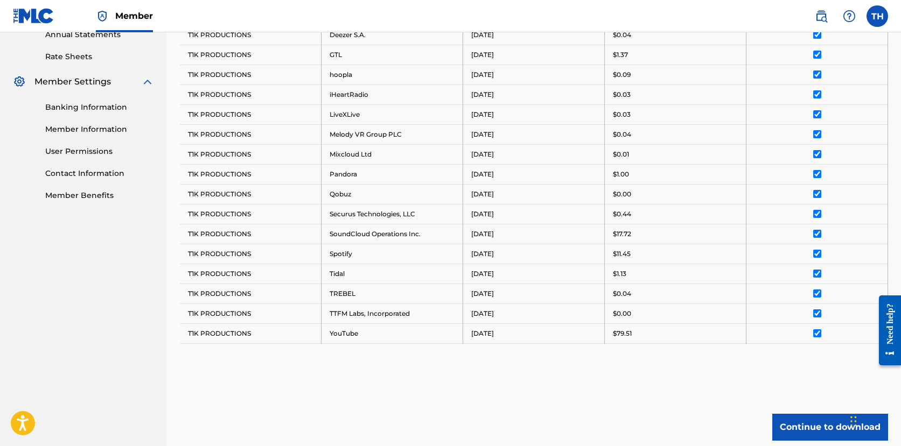
scroll to position [407, 0]
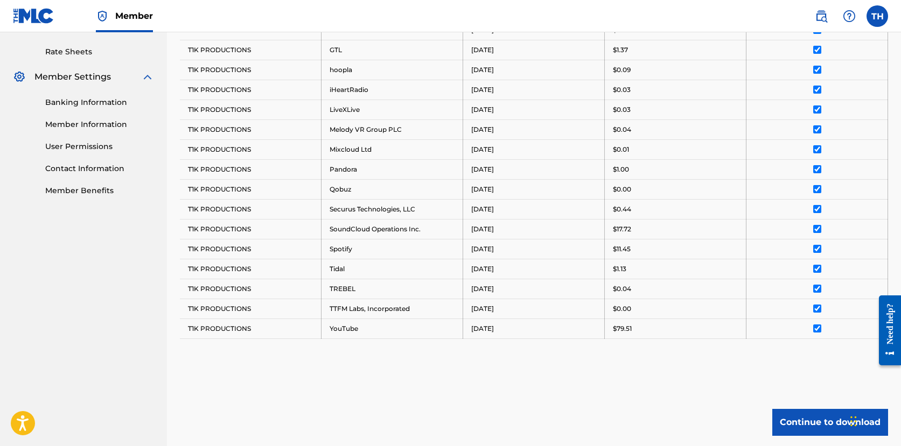
click at [811, 407] on div "Royalty Statements Select your desired payee from the Payee drop-down menu. The…" at bounding box center [534, 66] width 708 height 827
click at [799, 421] on button "Continue to download" at bounding box center [830, 422] width 116 height 27
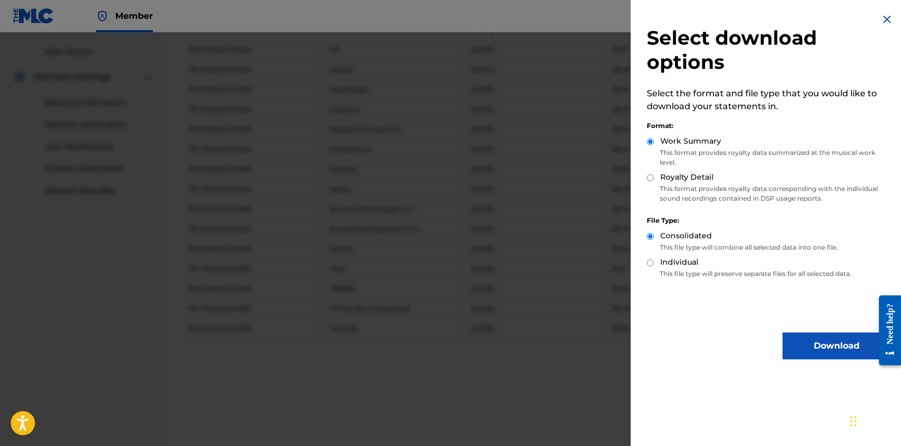
click at [807, 337] on button "Download" at bounding box center [836, 346] width 108 height 27
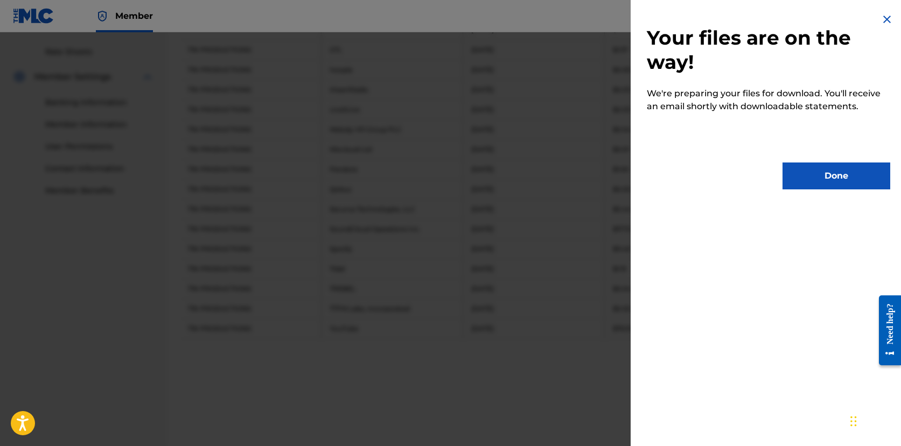
click at [806, 180] on button "Done" at bounding box center [836, 176] width 108 height 27
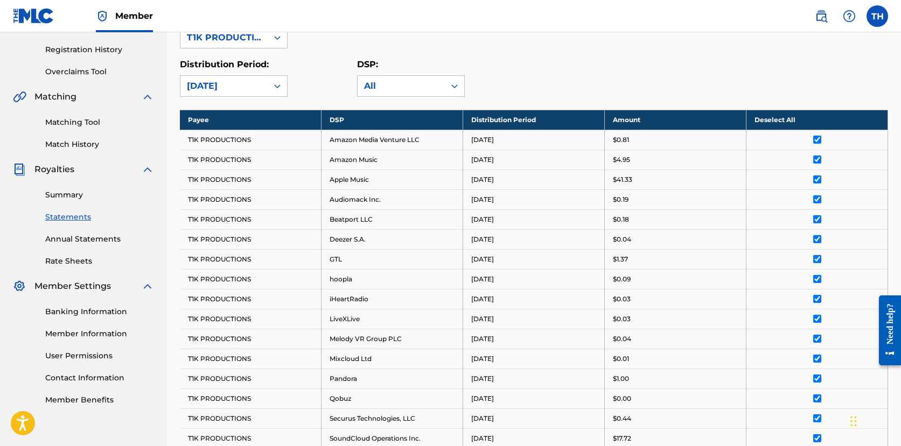
scroll to position [0, 0]
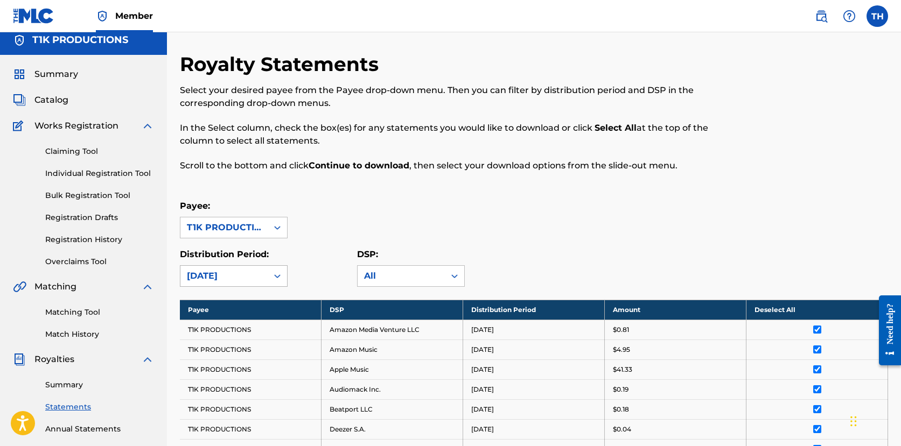
click at [232, 287] on div "[DATE]" at bounding box center [234, 276] width 108 height 22
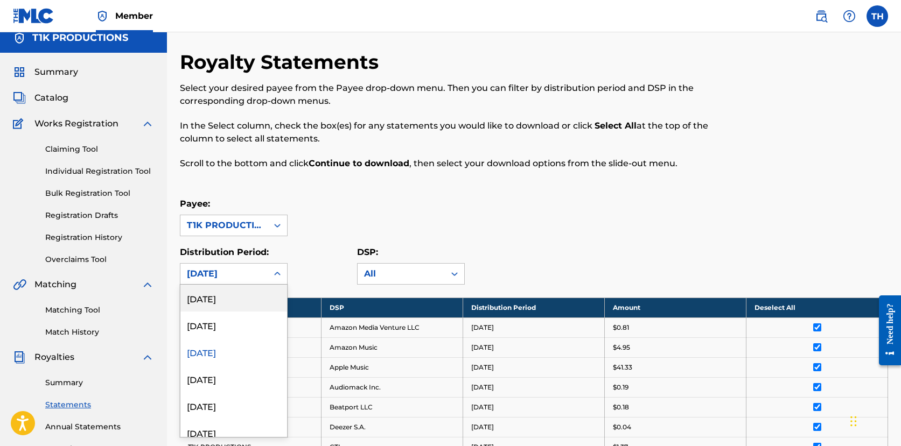
scroll to position [10, 0]
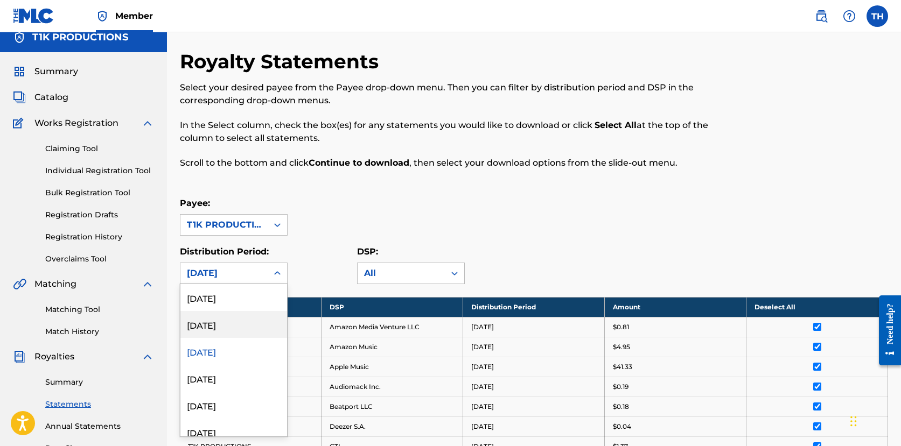
click at [218, 331] on div "[DATE]" at bounding box center [233, 324] width 107 height 27
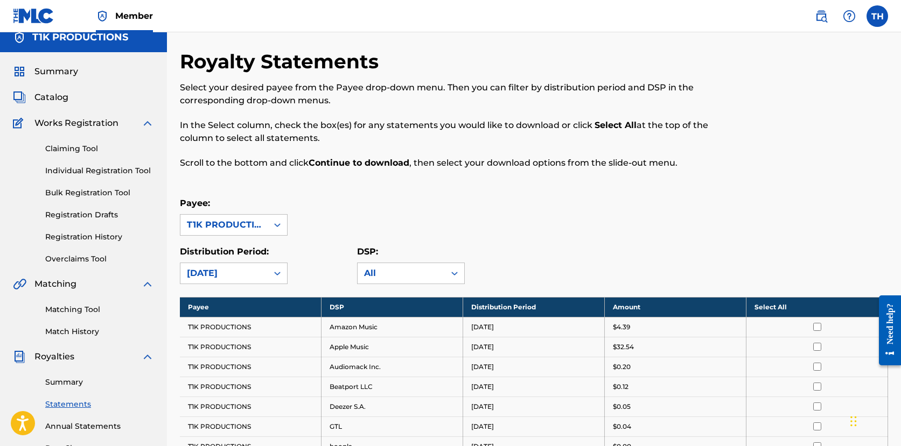
click at [785, 308] on th "Select All" at bounding box center [817, 307] width 142 height 20
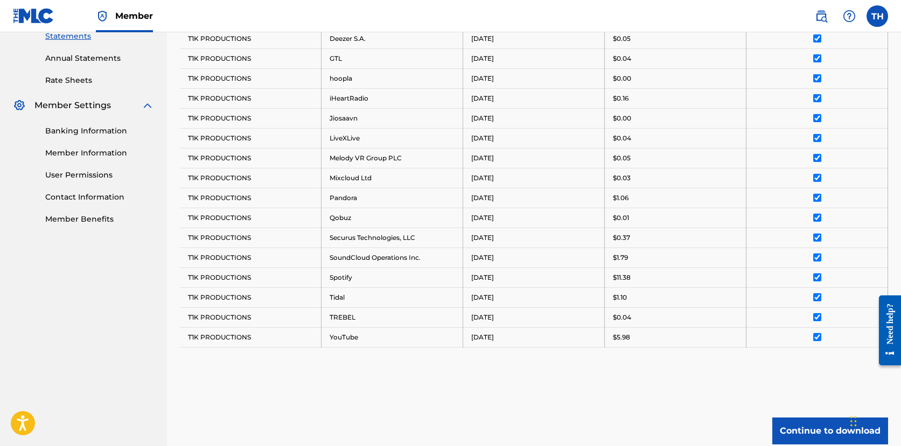
scroll to position [471, 0]
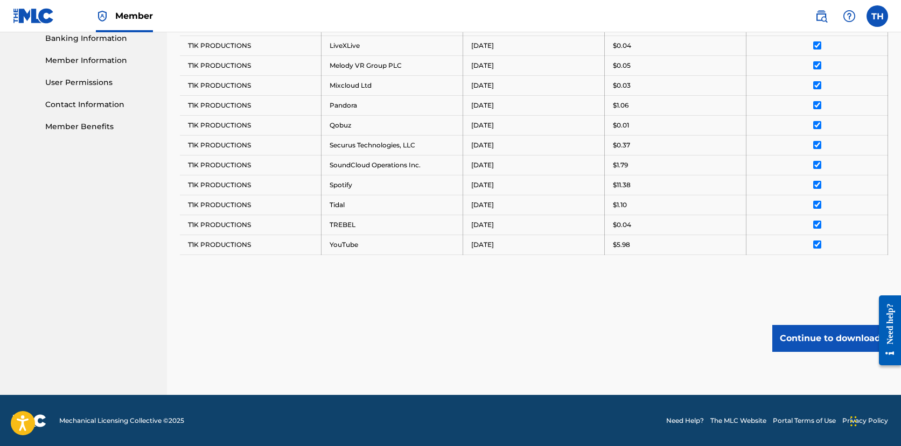
click at [790, 333] on button "Continue to download" at bounding box center [830, 338] width 116 height 27
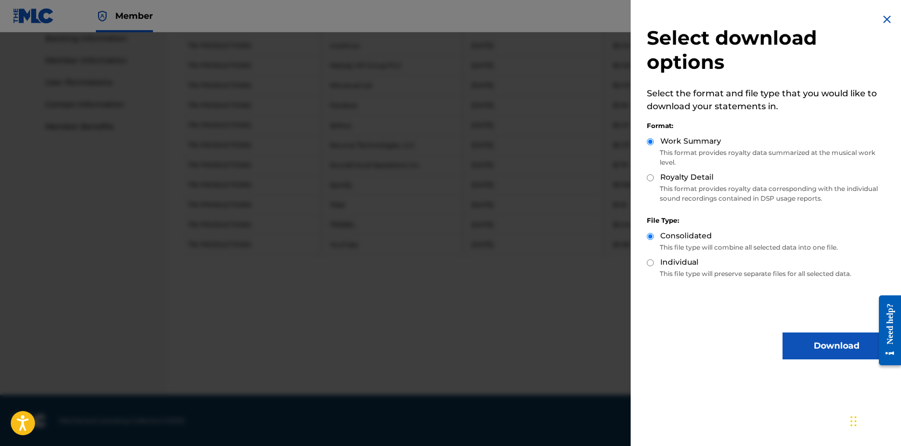
click at [793, 339] on button "Download" at bounding box center [836, 346] width 108 height 27
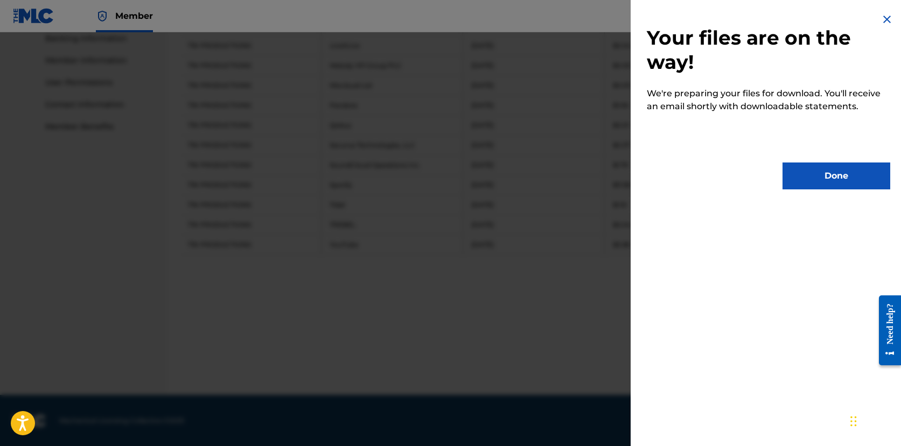
click at [836, 181] on button "Done" at bounding box center [836, 176] width 108 height 27
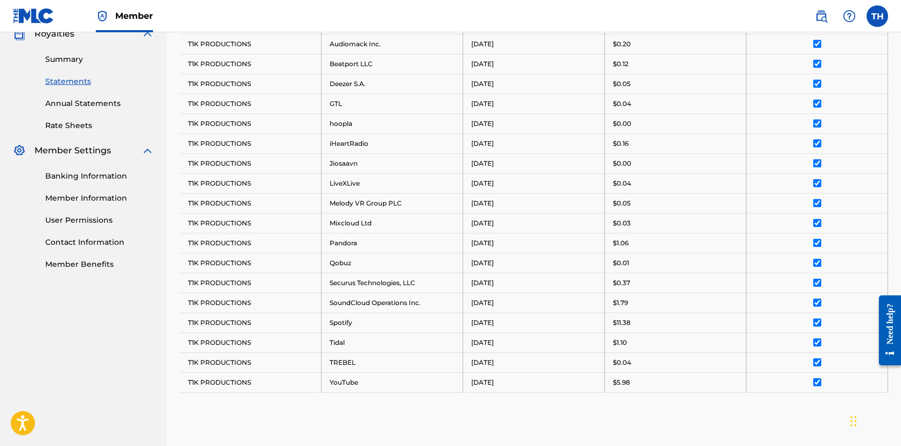
scroll to position [144, 0]
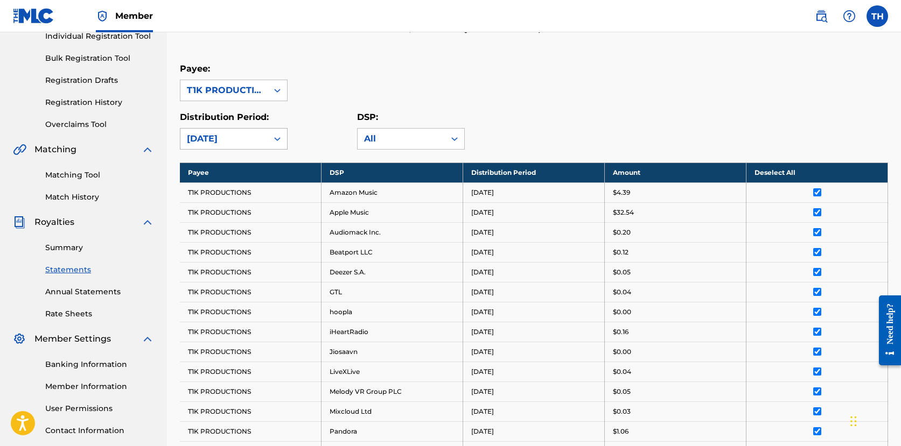
click at [242, 140] on div "[DATE]" at bounding box center [224, 138] width 74 height 13
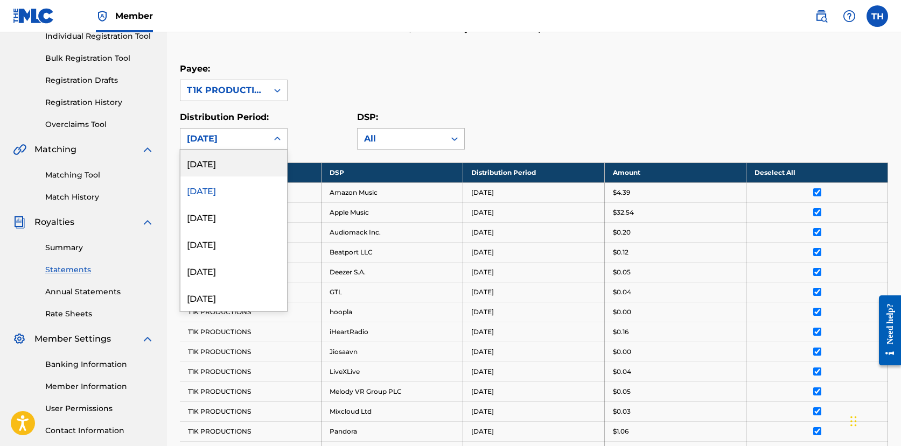
click at [221, 162] on div "[DATE]" at bounding box center [233, 163] width 107 height 27
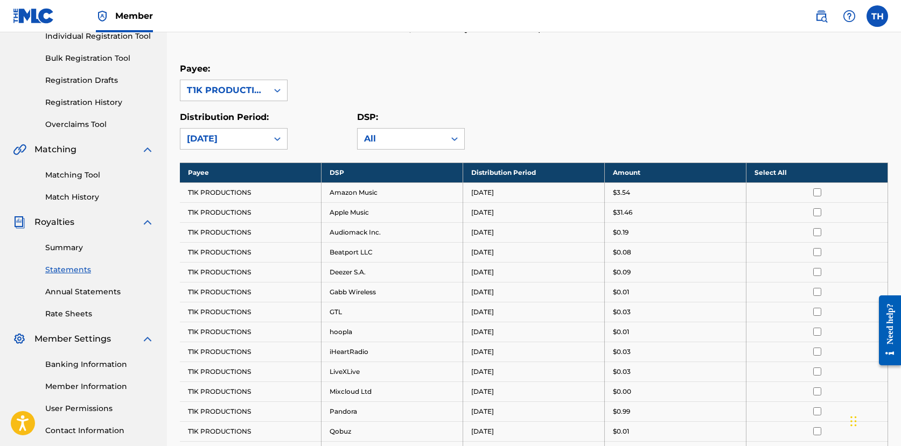
click at [771, 174] on th "Select All" at bounding box center [817, 173] width 142 height 20
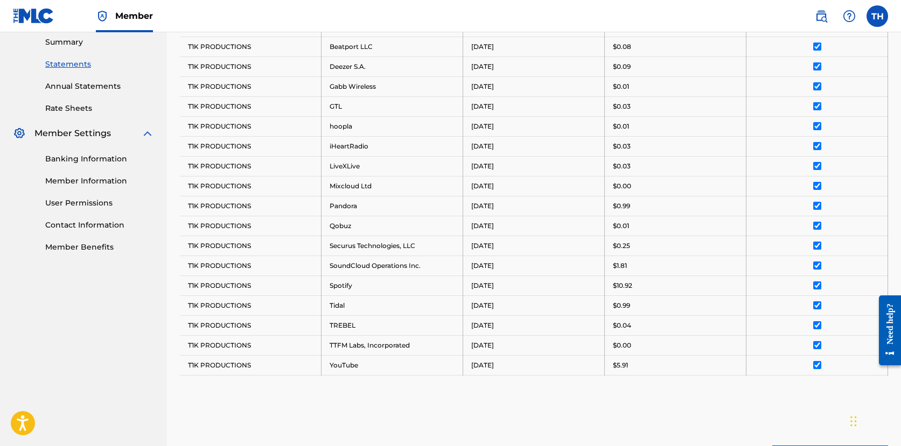
scroll to position [471, 0]
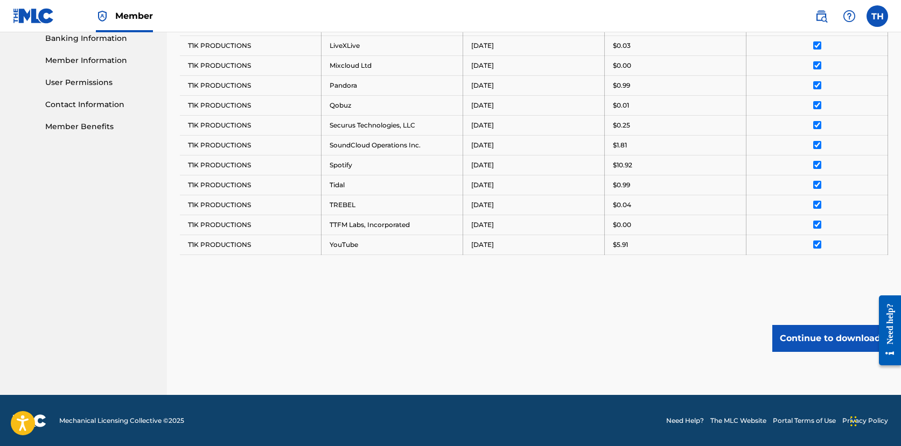
click at [820, 349] on button "Continue to download" at bounding box center [830, 338] width 116 height 27
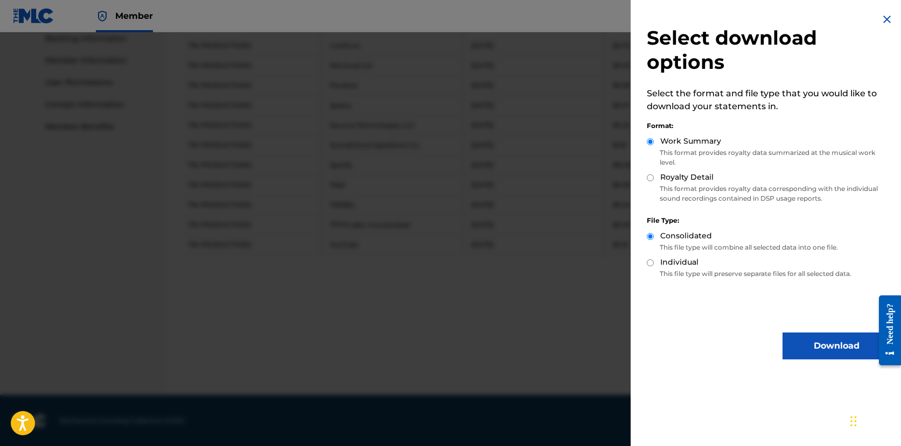
click at [819, 343] on button "Download" at bounding box center [836, 346] width 108 height 27
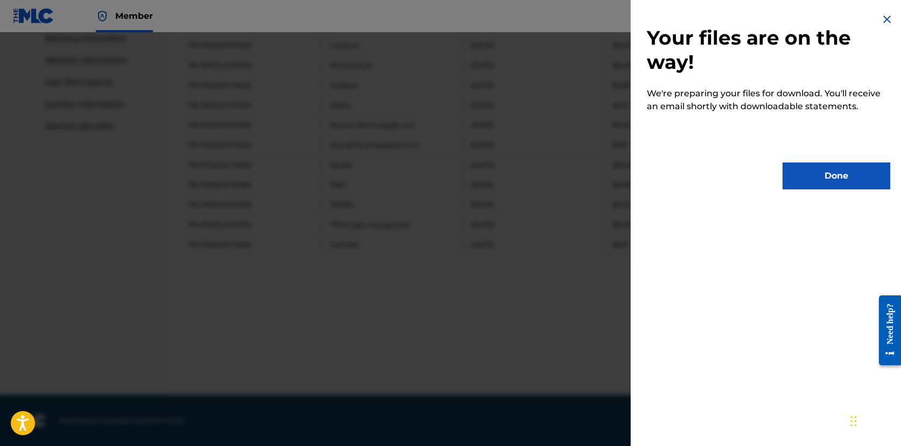
click at [820, 174] on button "Done" at bounding box center [836, 176] width 108 height 27
